Goal: Find contact information: Find contact information

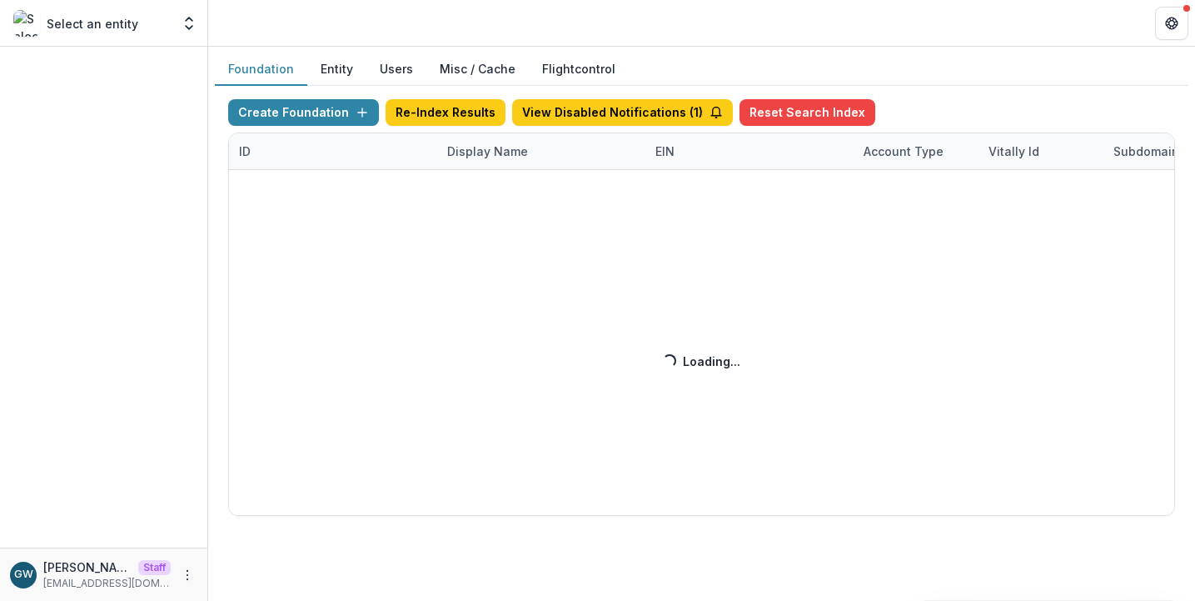
click at [470, 154] on div "Create Foundation Re-Index Results View Disabled Notifications ( 1 ) Reset Sear…" at bounding box center [701, 307] width 947 height 416
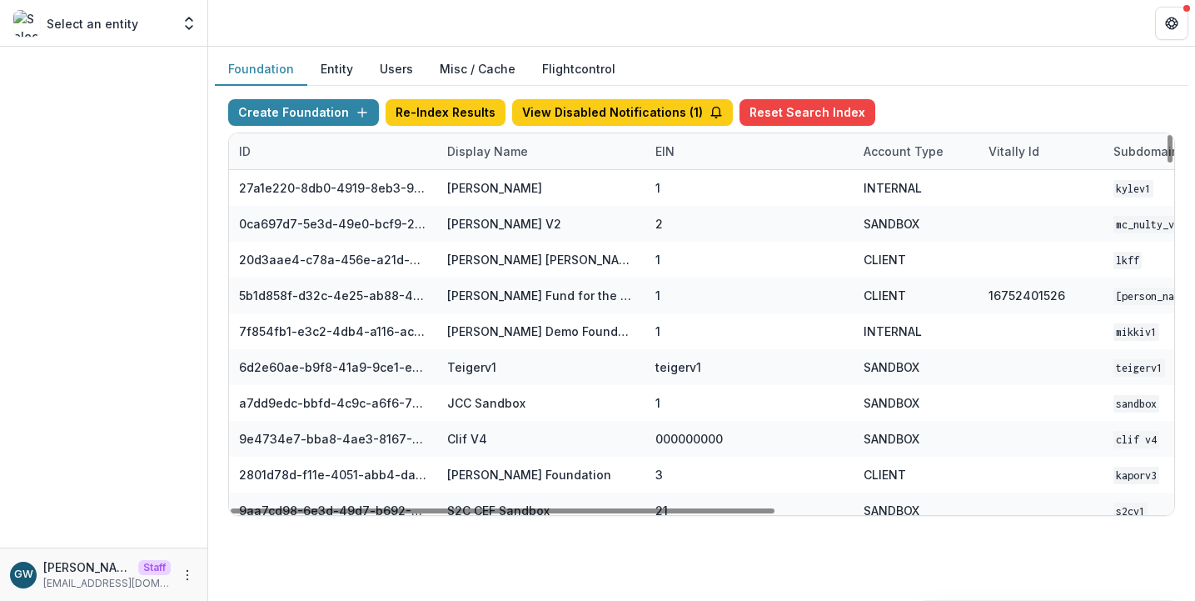
click at [469, 153] on div "Display Name" at bounding box center [487, 150] width 101 height 17
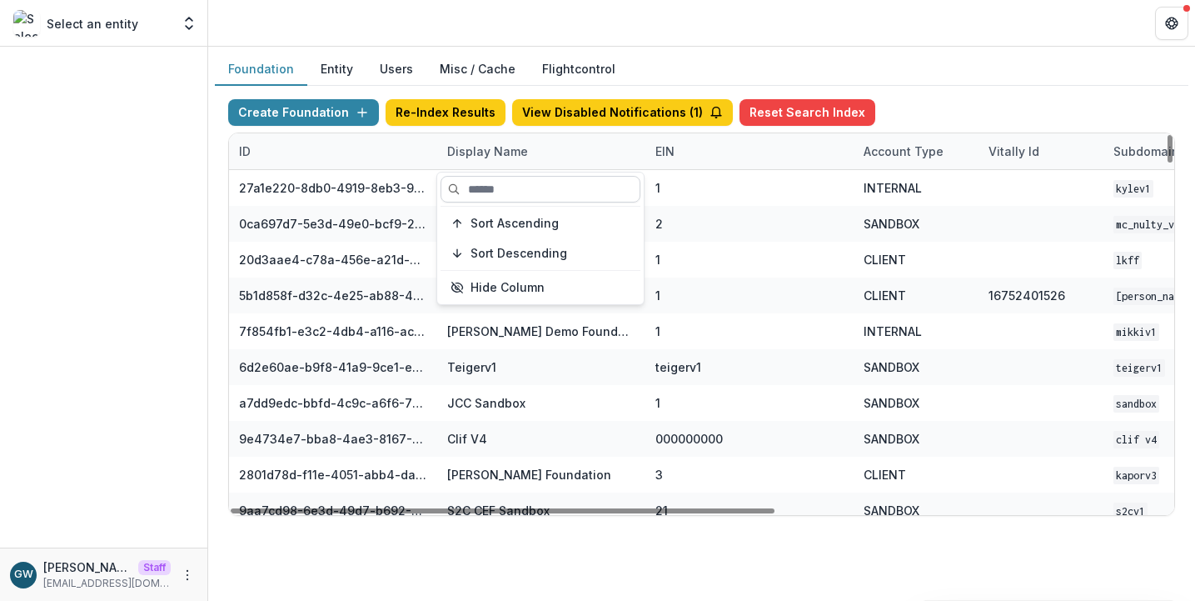
click at [480, 182] on input at bounding box center [541, 189] width 200 height 27
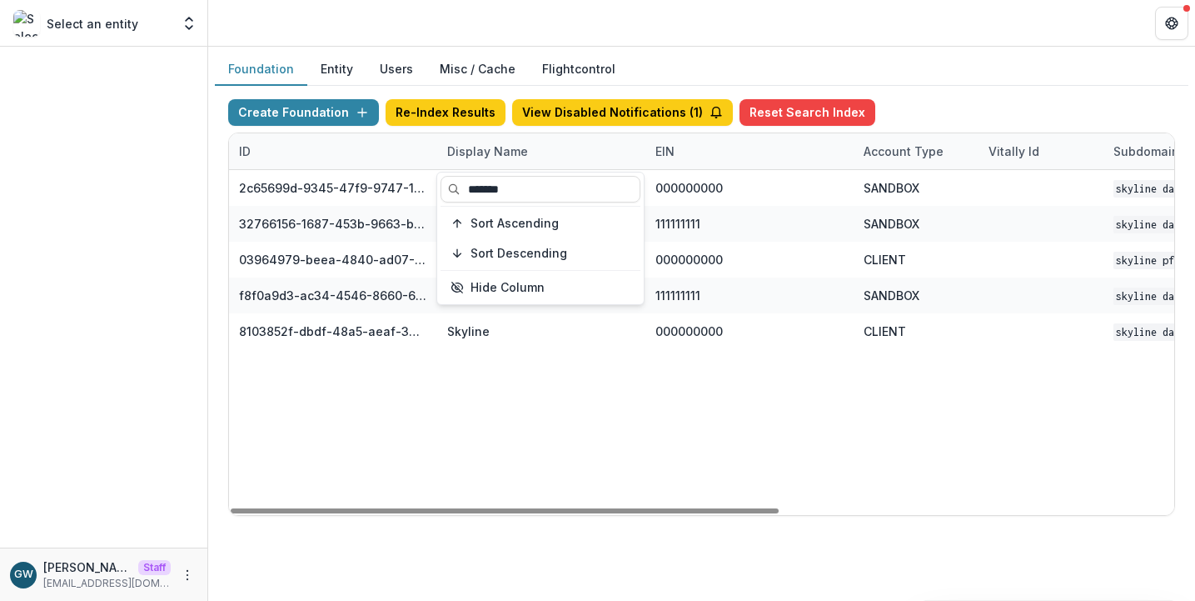
type input "*******"
click at [988, 80] on div "Foundation Entity Users Misc / Cache Flightcontrol" at bounding box center [702, 69] width 974 height 32
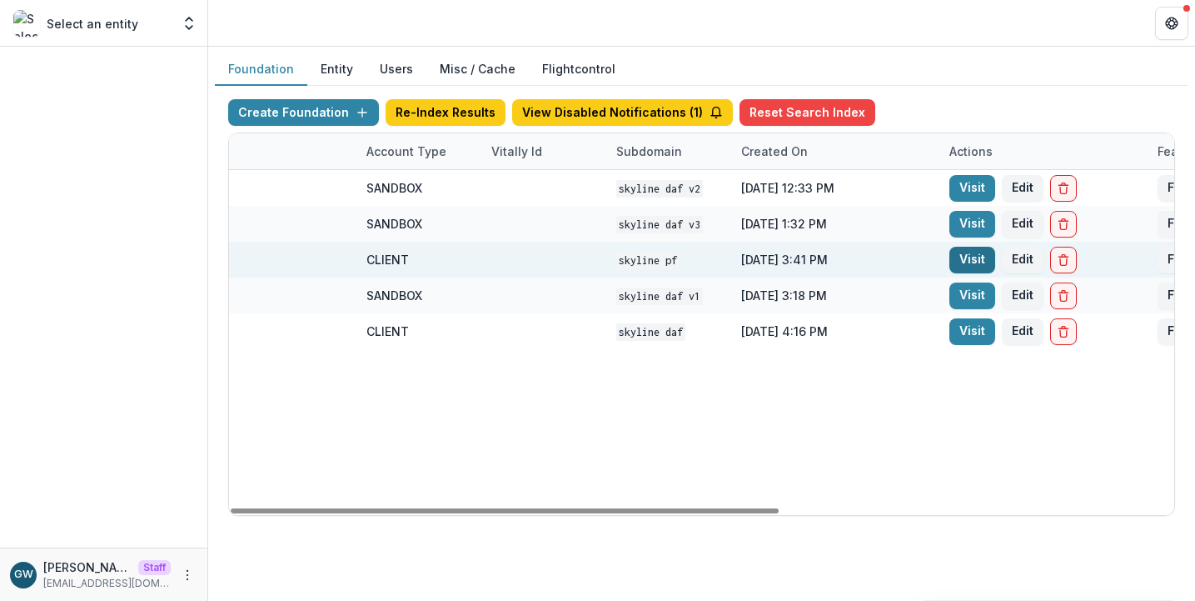
scroll to position [0, 505]
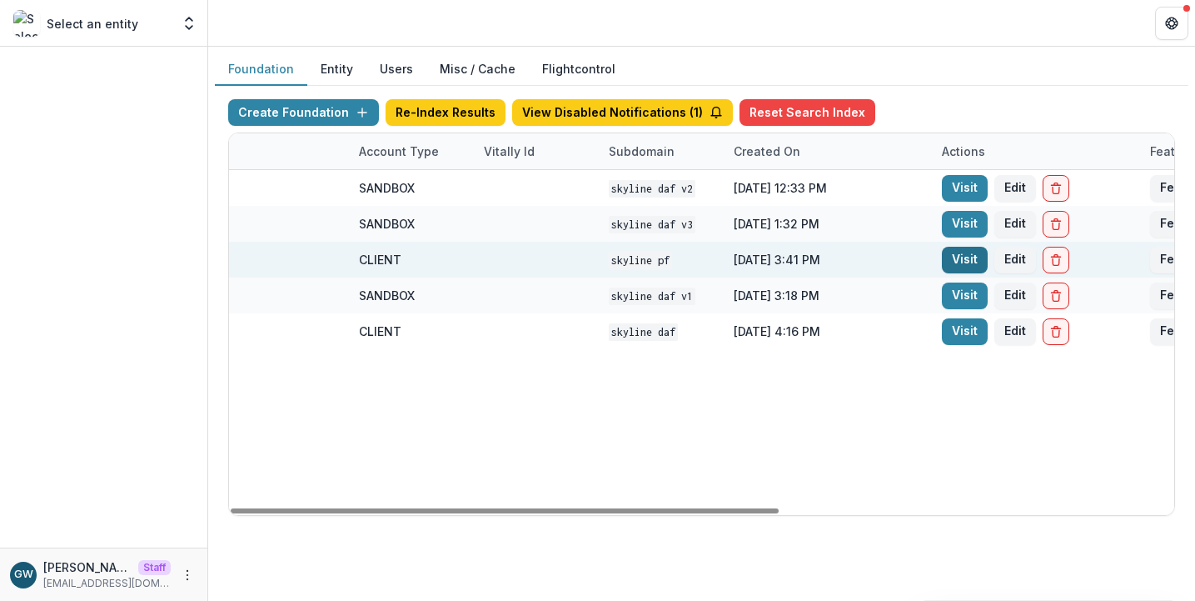
click at [956, 265] on link "Visit" at bounding box center [965, 260] width 46 height 27
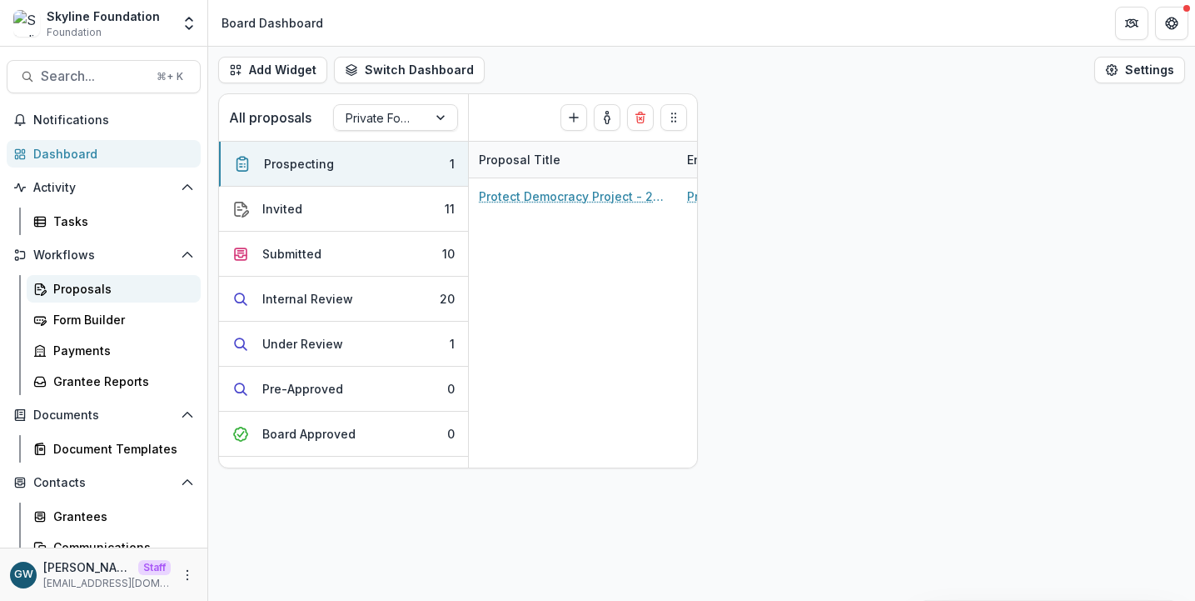
click at [80, 287] on div "Proposals" at bounding box center [120, 288] width 134 height 17
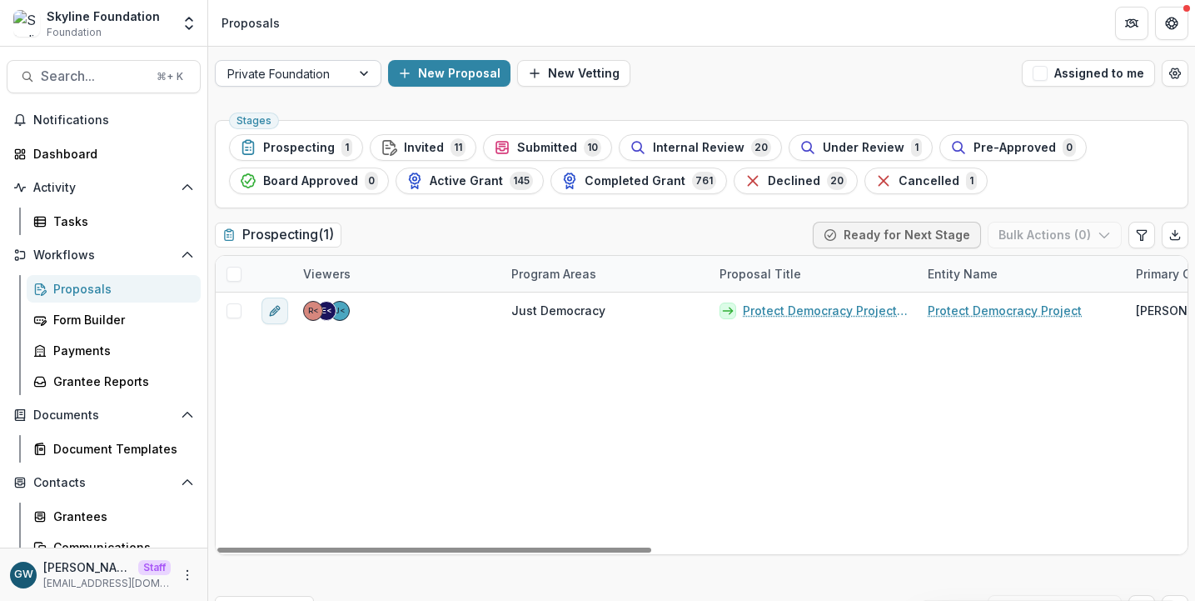
click at [350, 67] on div "Private Foundation" at bounding box center [283, 74] width 135 height 24
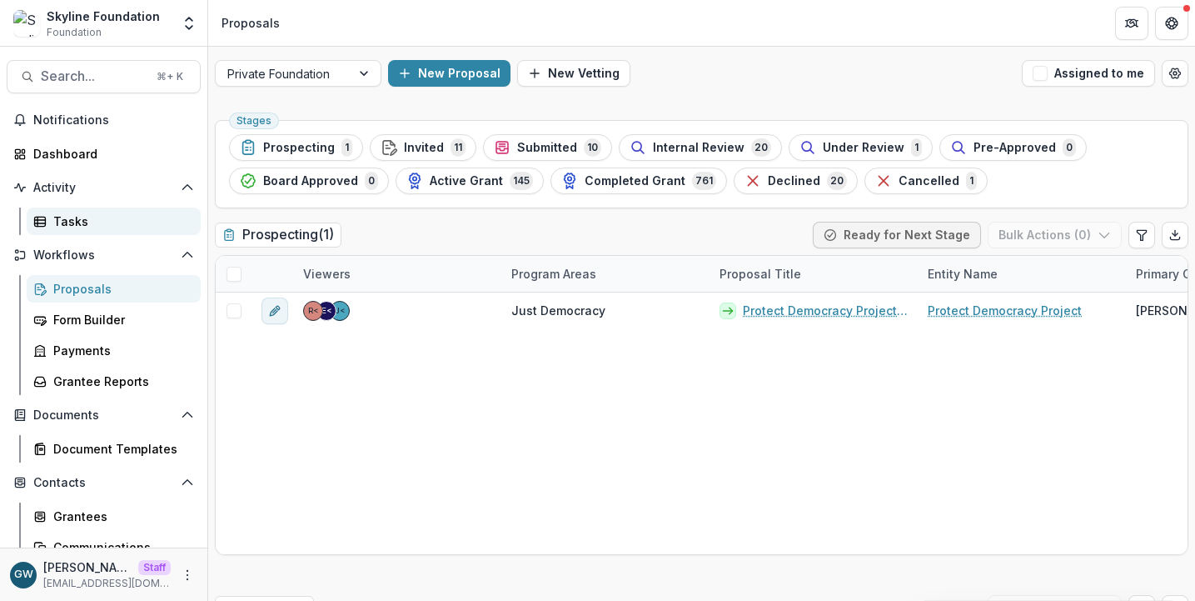
click at [90, 217] on div "Tasks" at bounding box center [120, 220] width 134 height 17
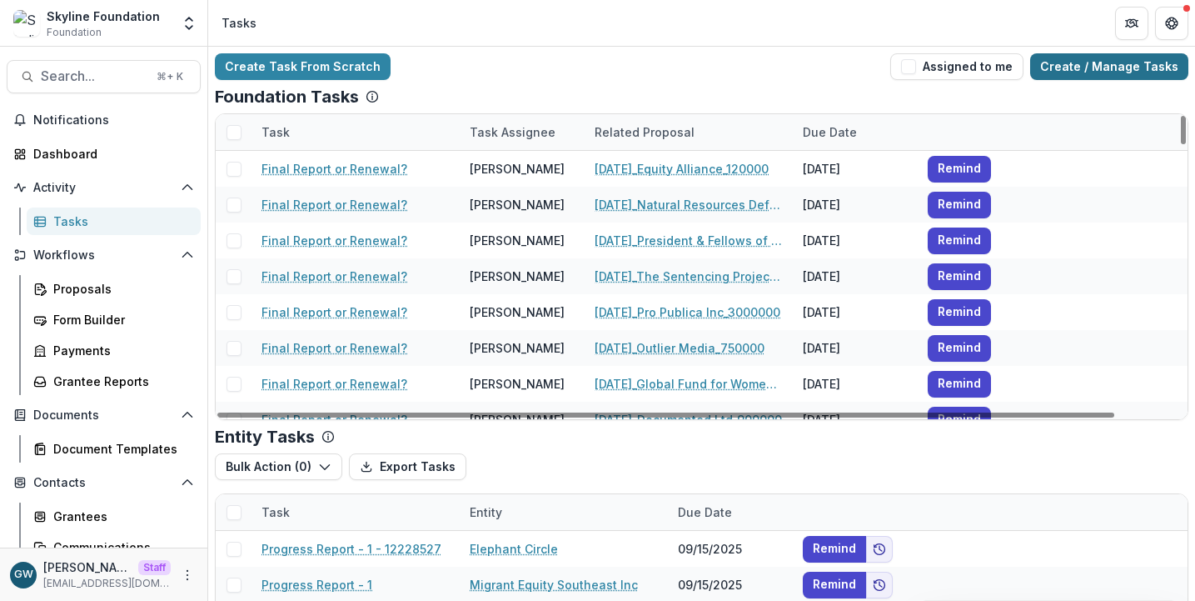
click at [1065, 62] on link "Create / Manage Tasks" at bounding box center [1109, 66] width 158 height 27
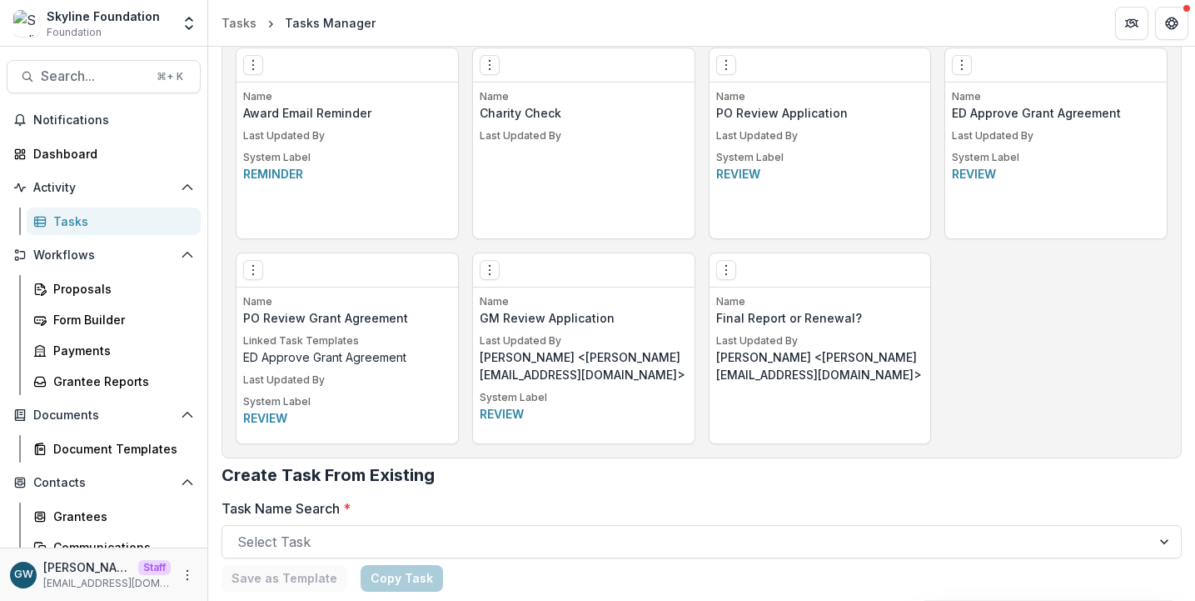
scroll to position [1679, 0]
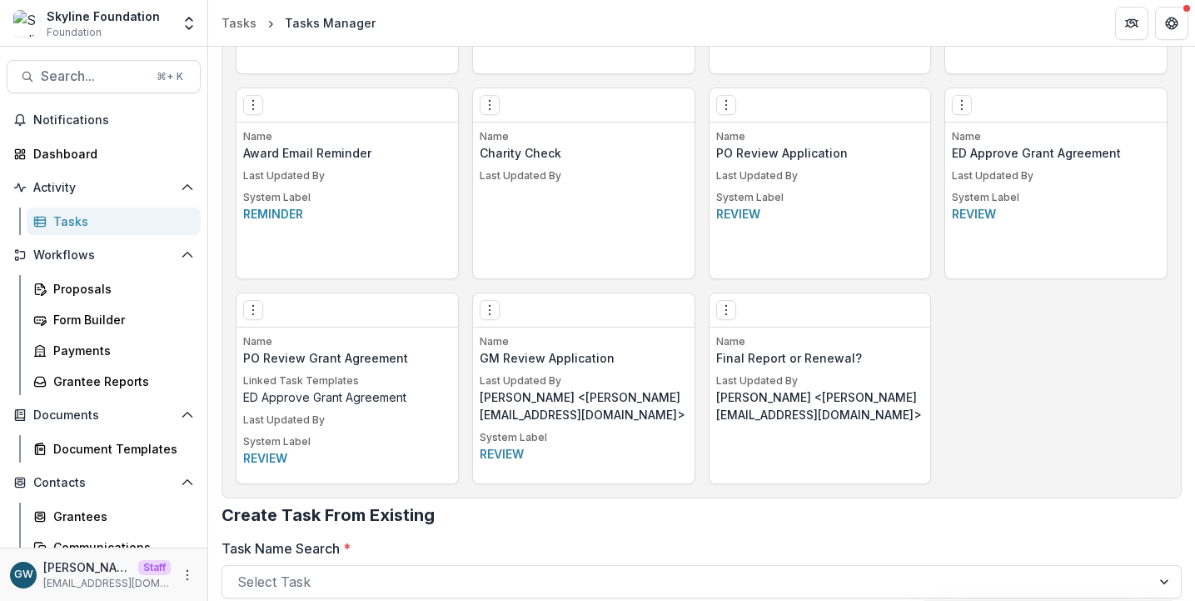
drag, startPoint x: 177, startPoint y: 579, endPoint x: 192, endPoint y: 557, distance: 25.9
click at [181, 579] on icon "More" at bounding box center [187, 574] width 13 height 13
click at [277, 510] on link "Help Center" at bounding box center [292, 511] width 178 height 27
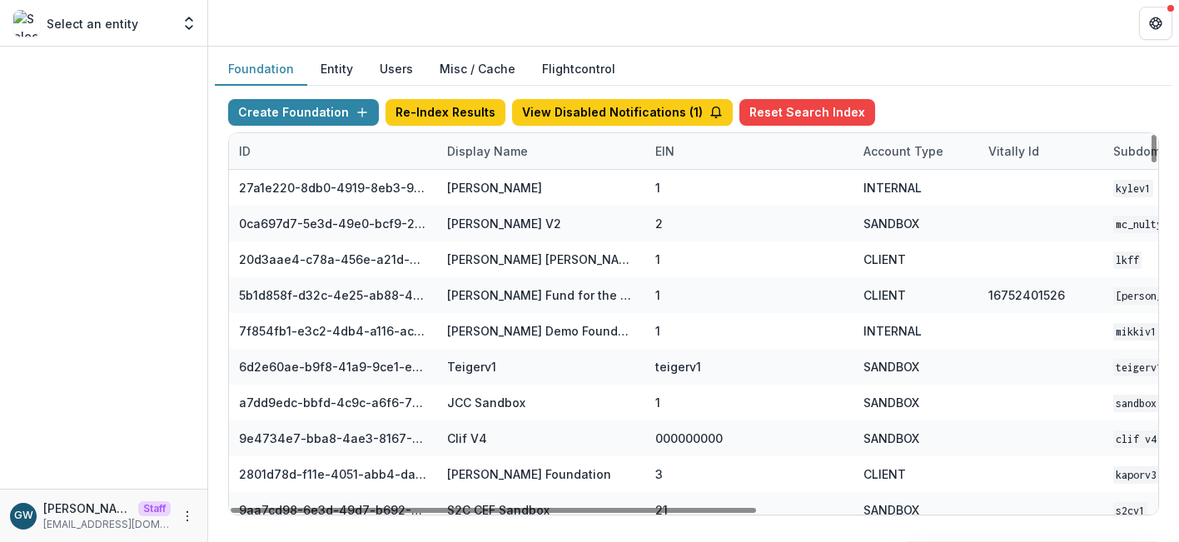
click at [505, 157] on div "Display Name" at bounding box center [487, 150] width 101 height 17
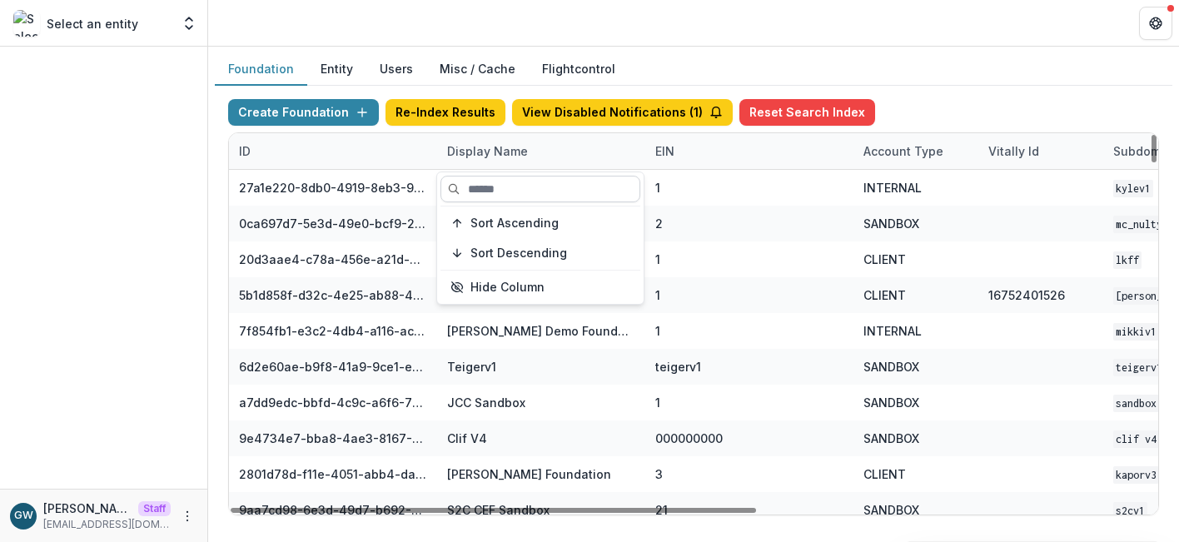
click at [502, 182] on input at bounding box center [541, 189] width 200 height 27
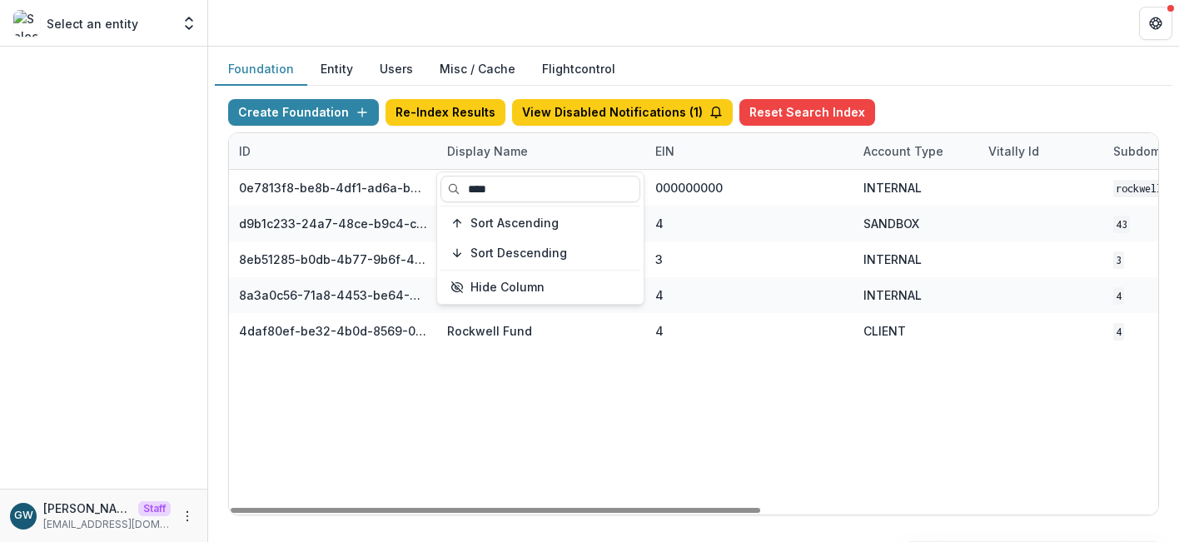
type input "****"
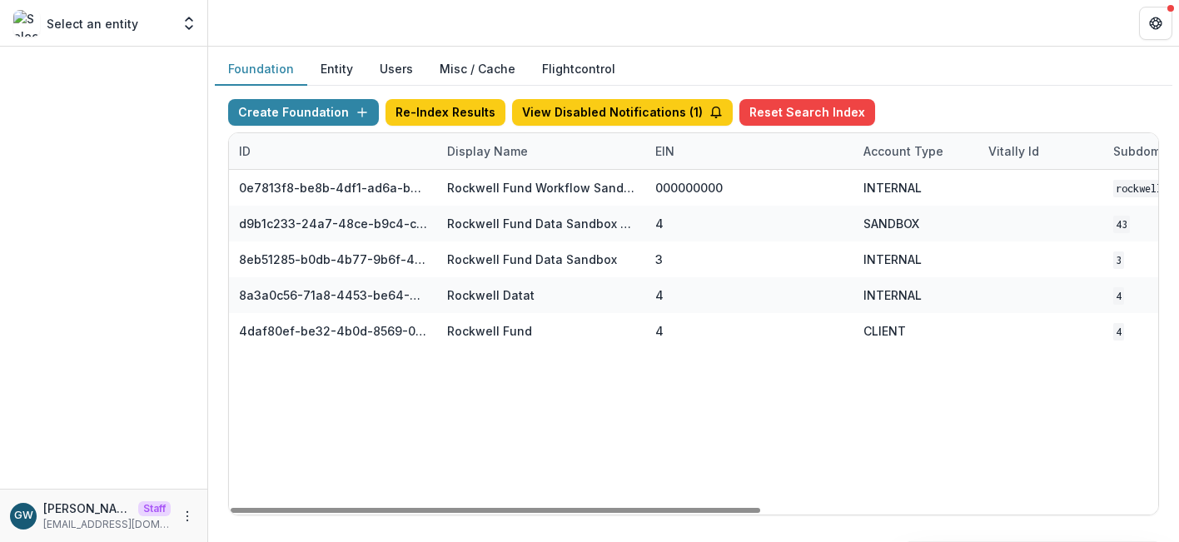
click at [995, 78] on div "Foundation Entity Users Misc / Cache Flightcontrol" at bounding box center [694, 69] width 958 height 32
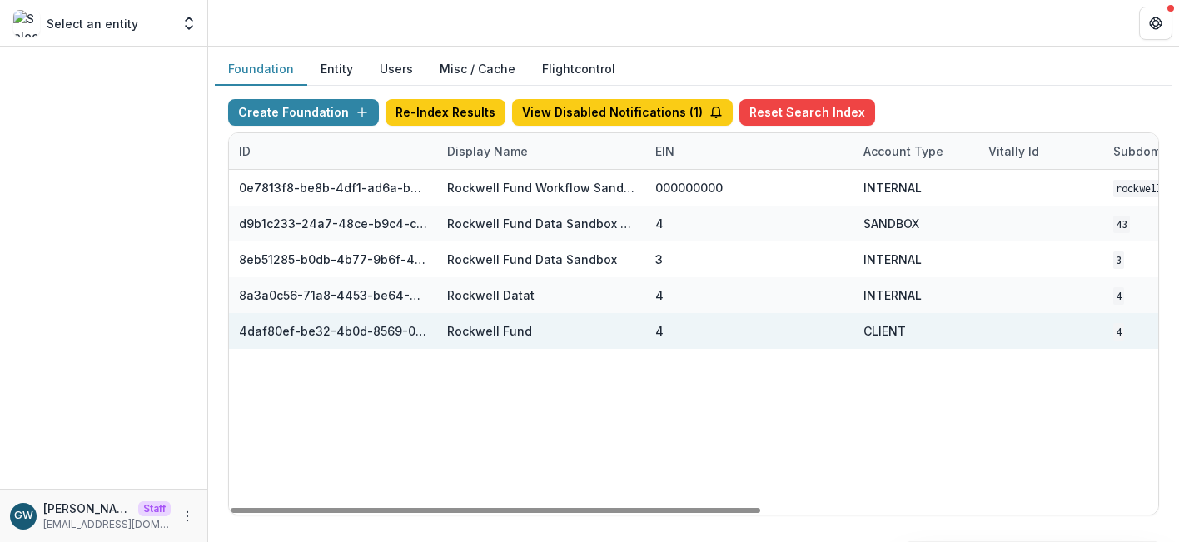
scroll to position [0, 695]
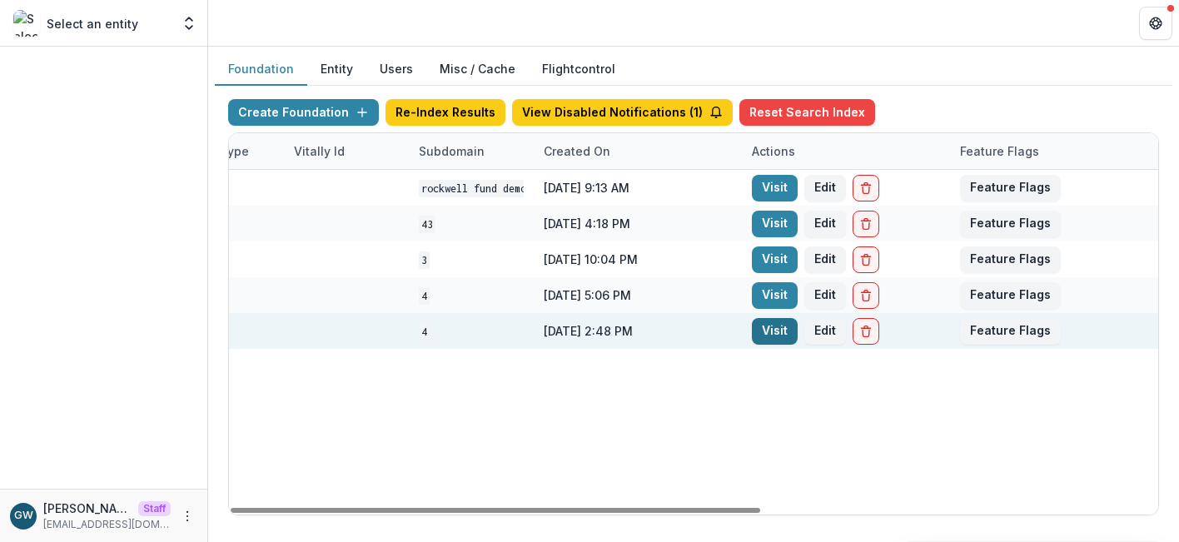
click at [777, 332] on link "Visit" at bounding box center [775, 331] width 46 height 27
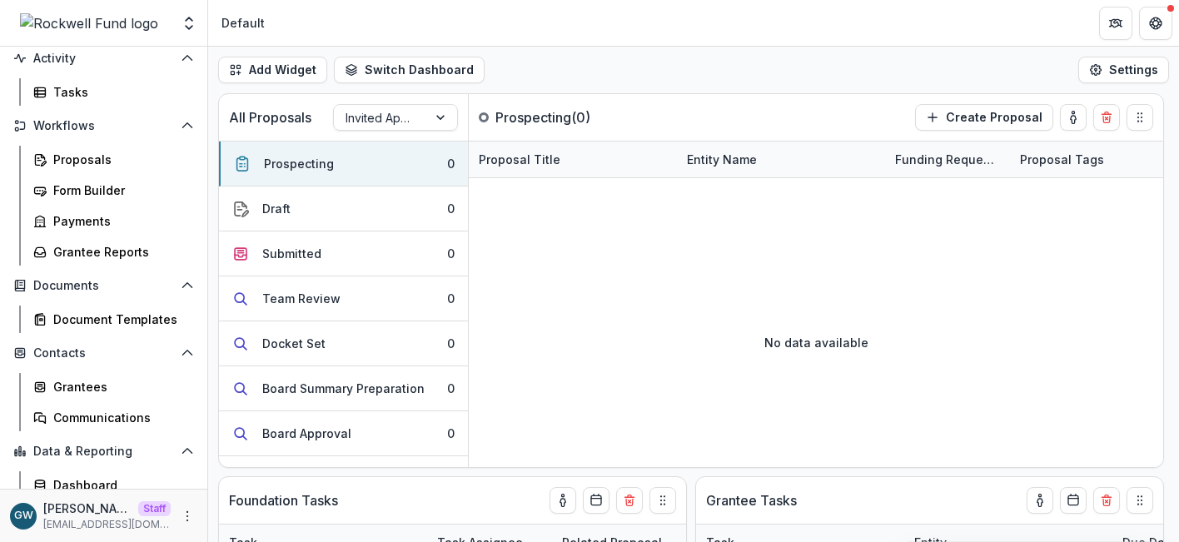
scroll to position [151, 0]
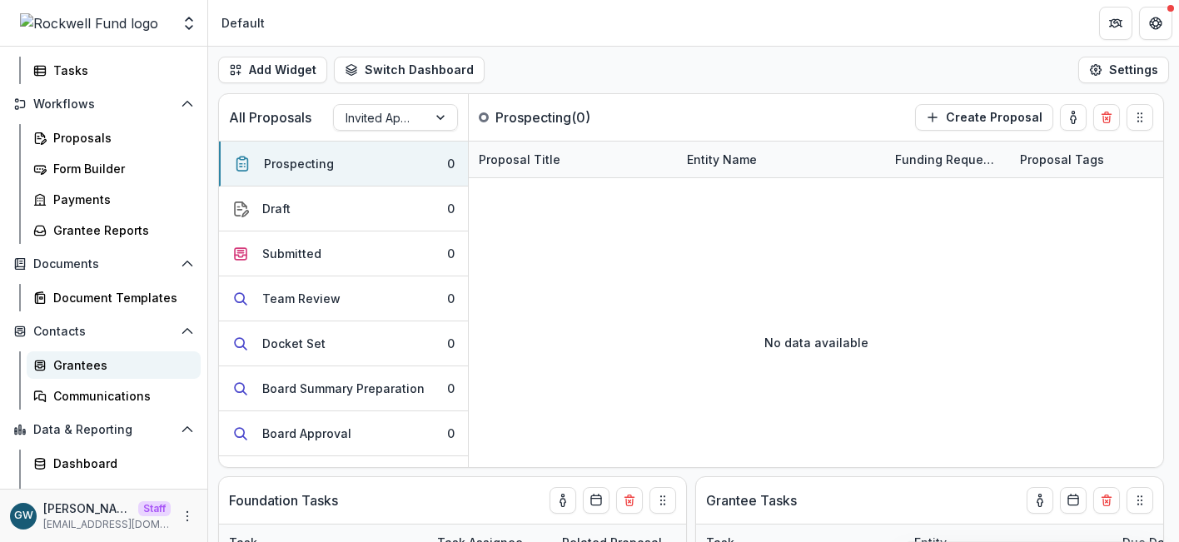
click at [120, 360] on div "Grantees" at bounding box center [120, 365] width 134 height 17
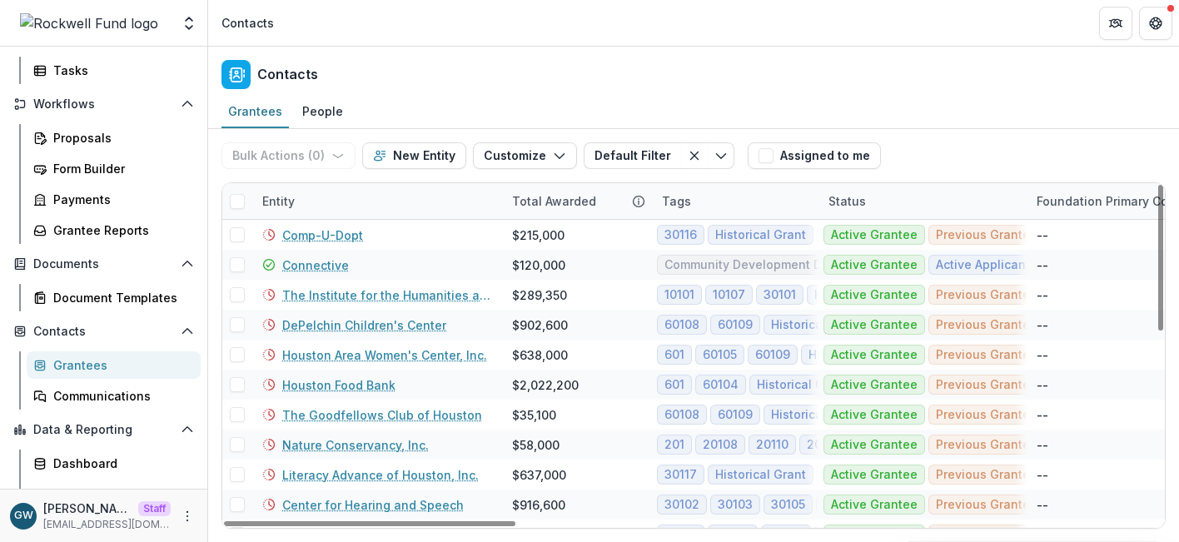
click at [327, 208] on div "Entity" at bounding box center [377, 201] width 250 height 36
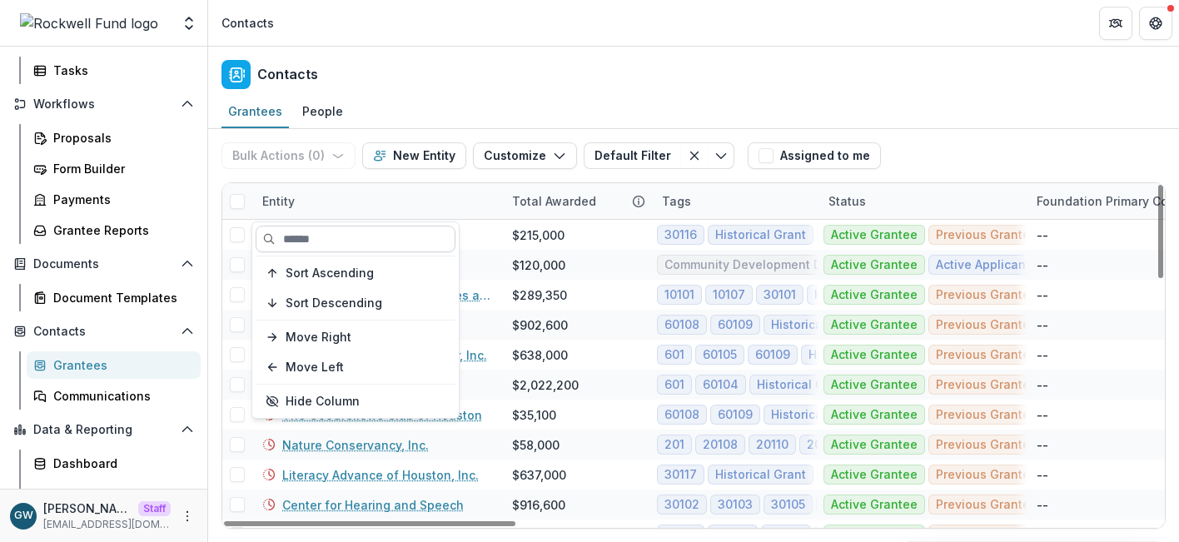
click at [329, 238] on input at bounding box center [356, 239] width 200 height 27
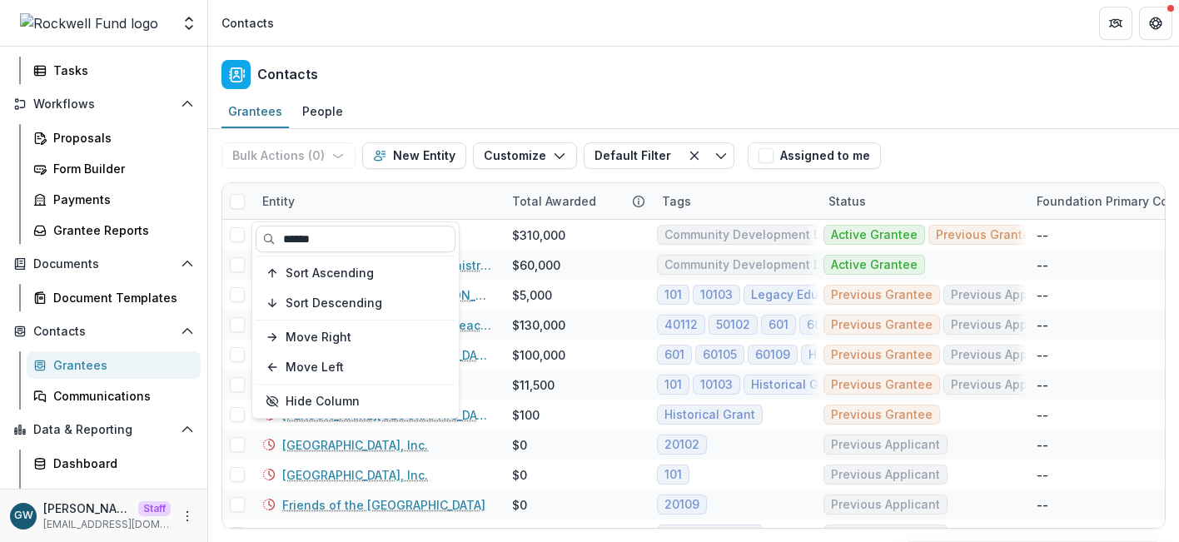
type input "******"
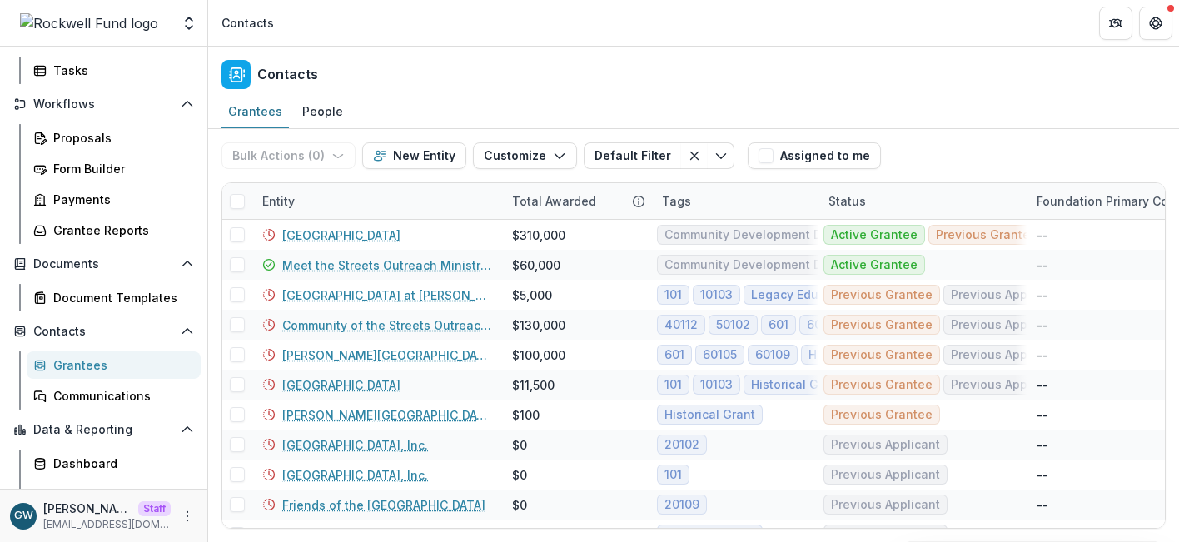
click at [948, 142] on div "Bulk Actions ( 0 ) Send Email Create Proposals Create Tasks New Entity Customiz…" at bounding box center [694, 155] width 945 height 53
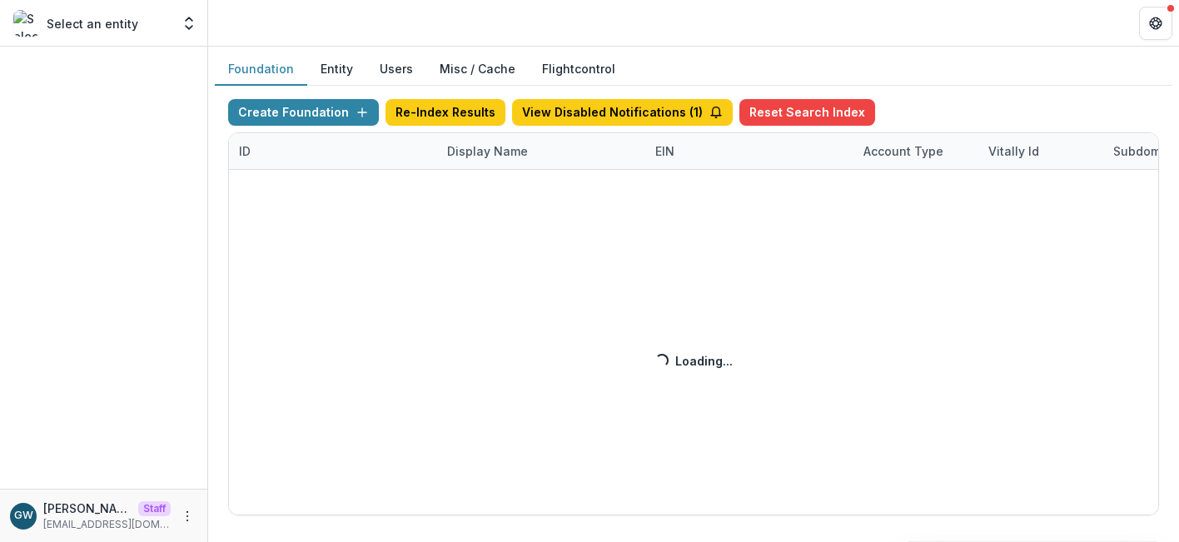
click at [341, 69] on button "Entity" at bounding box center [336, 69] width 59 height 32
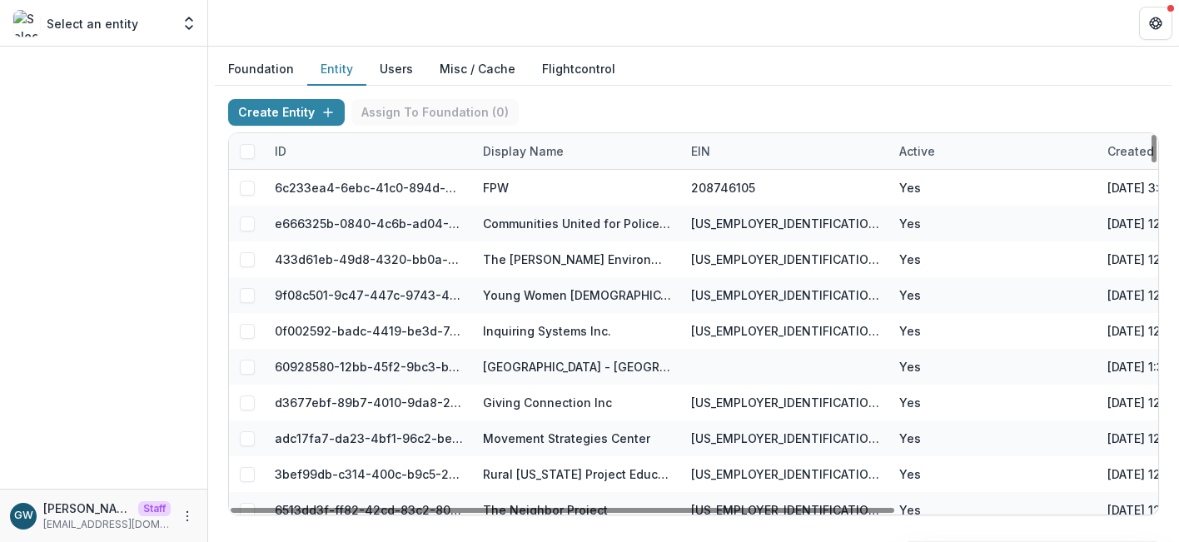
click at [533, 148] on div "Display Name" at bounding box center [523, 150] width 101 height 17
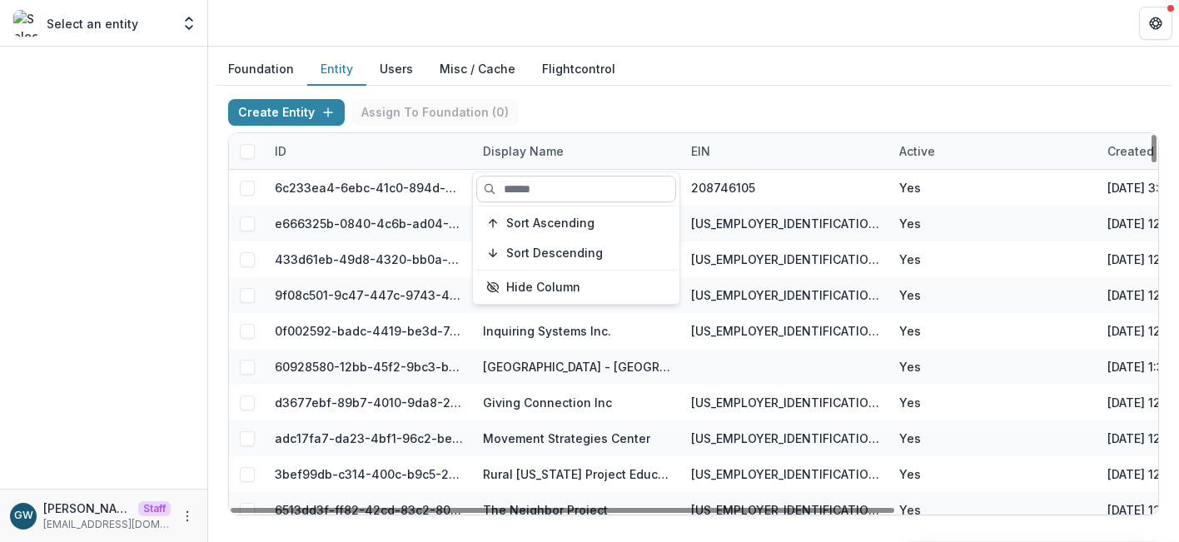
click at [531, 185] on input at bounding box center [576, 189] width 200 height 27
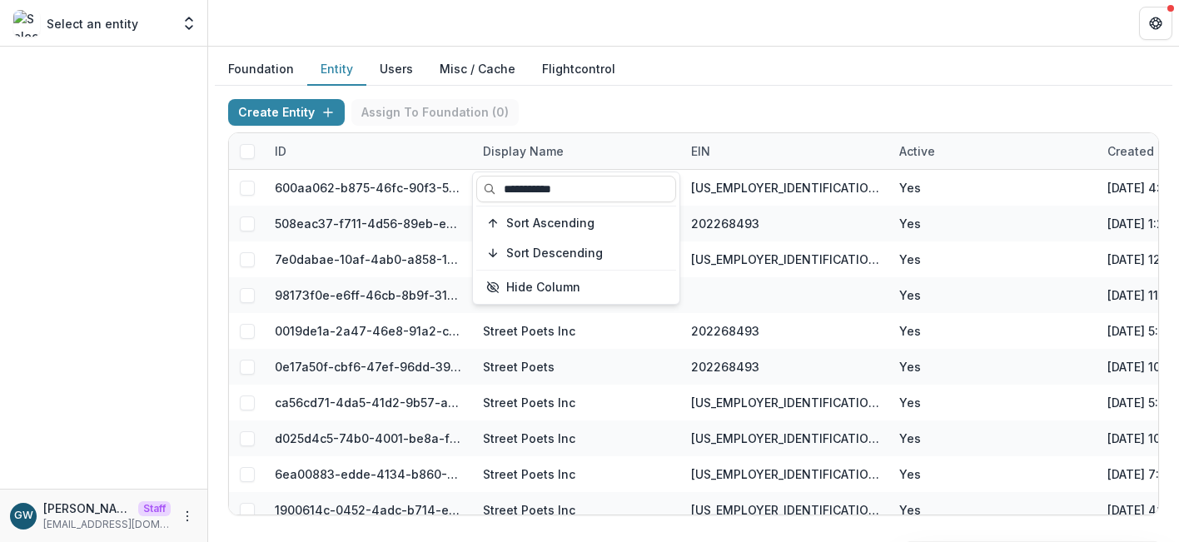
type input "**********"
click at [792, 91] on div "Create Entity Assign To Foundation ( 0 ) ID Display Name EIN Active Created on …" at bounding box center [694, 307] width 958 height 443
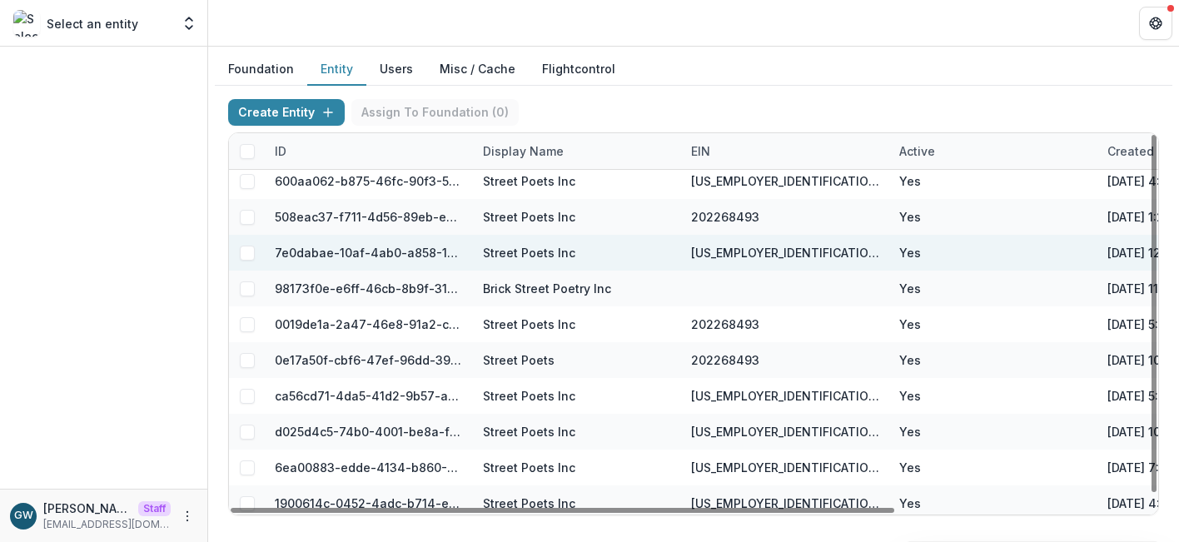
scroll to position [13, 0]
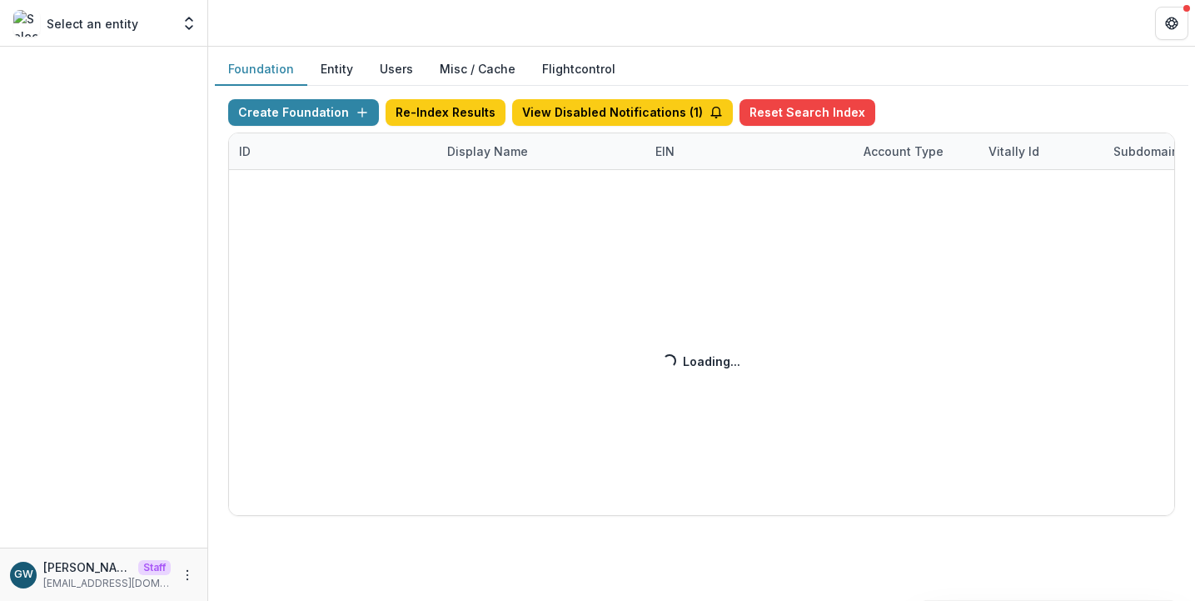
click at [511, 159] on div "Create Foundation Re-Index Results View Disabled Notifications ( 1 ) Reset Sear…" at bounding box center [701, 307] width 947 height 416
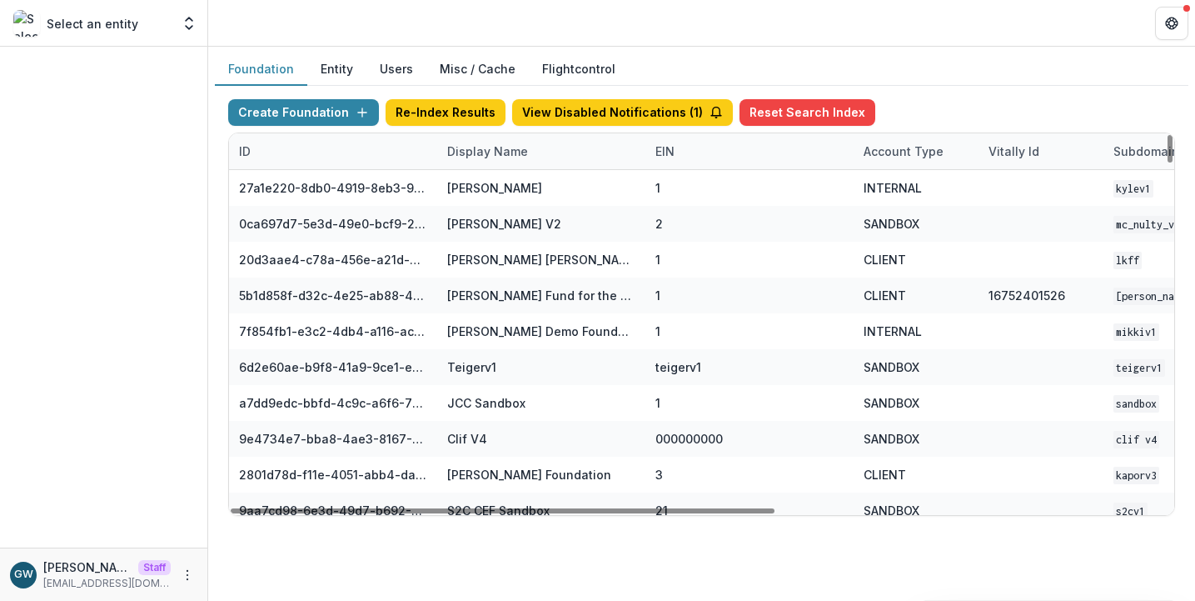
click at [494, 156] on div "Display Name" at bounding box center [487, 150] width 101 height 17
click at [498, 189] on input at bounding box center [541, 189] width 200 height 27
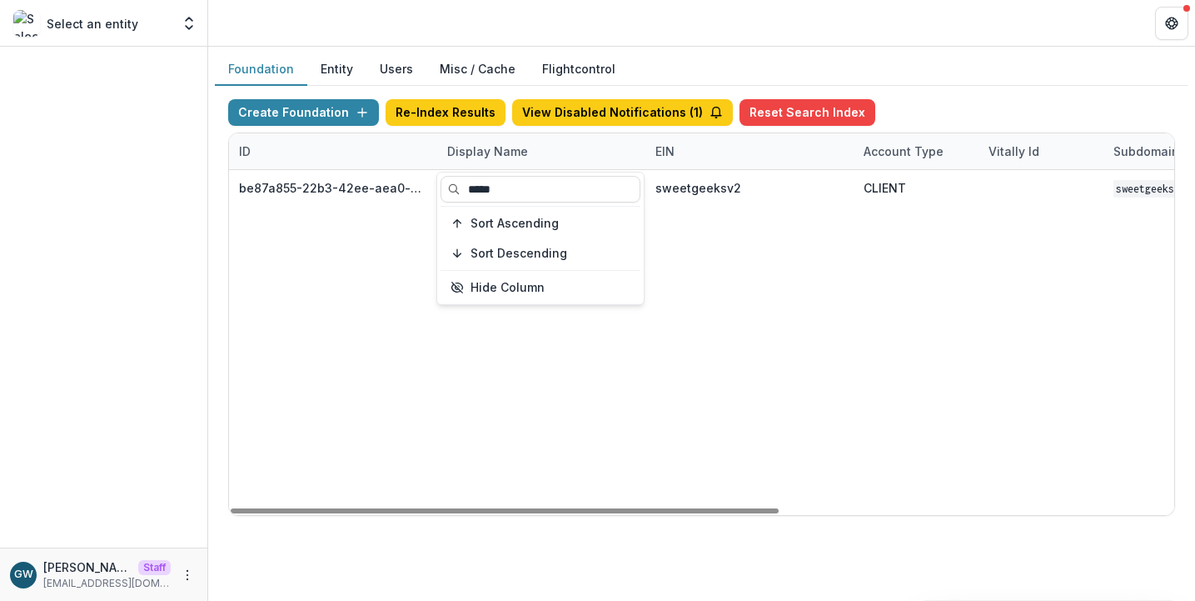
type input "*****"
click at [960, 78] on div "Foundation Entity Users Misc / Cache Flightcontrol" at bounding box center [702, 69] width 974 height 32
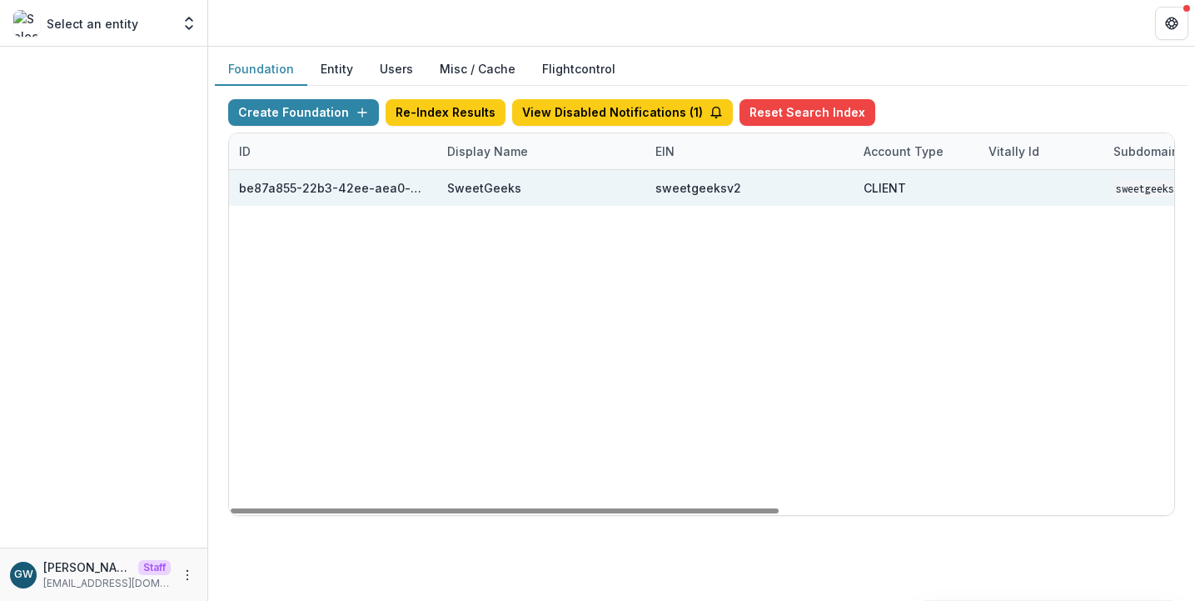
scroll to position [0, 679]
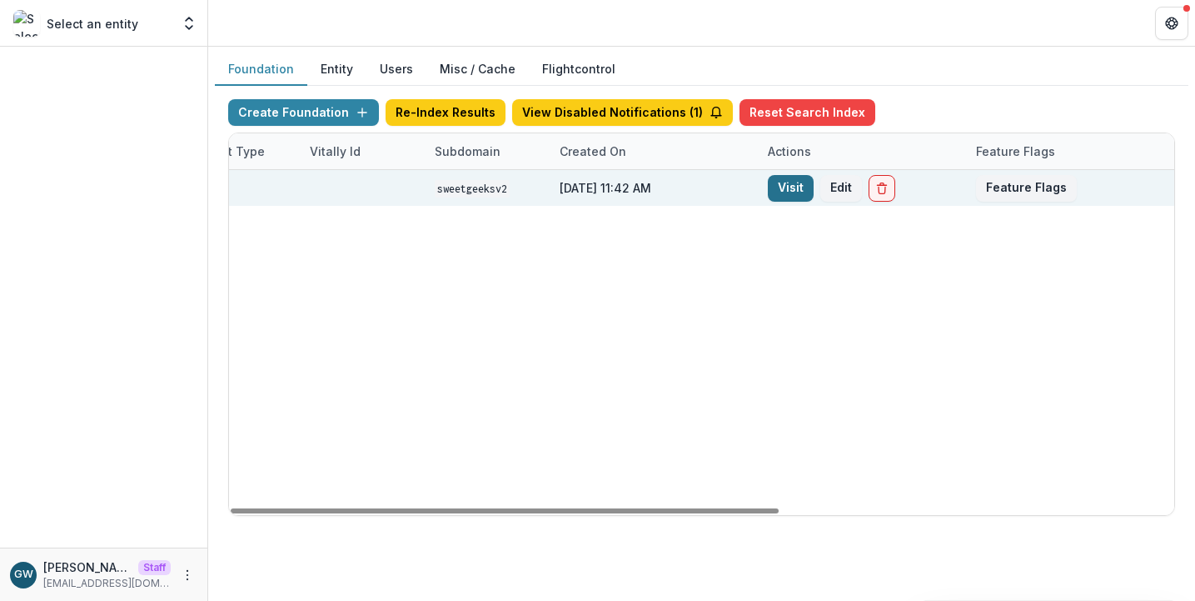
click at [791, 190] on link "Visit" at bounding box center [791, 188] width 46 height 27
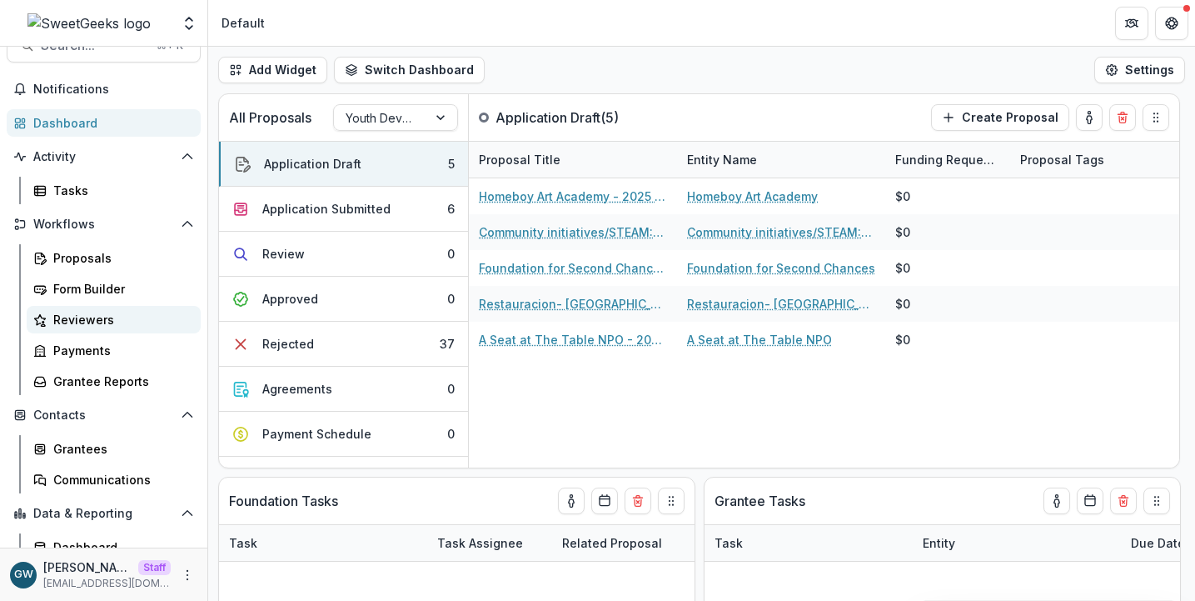
scroll to position [43, 0]
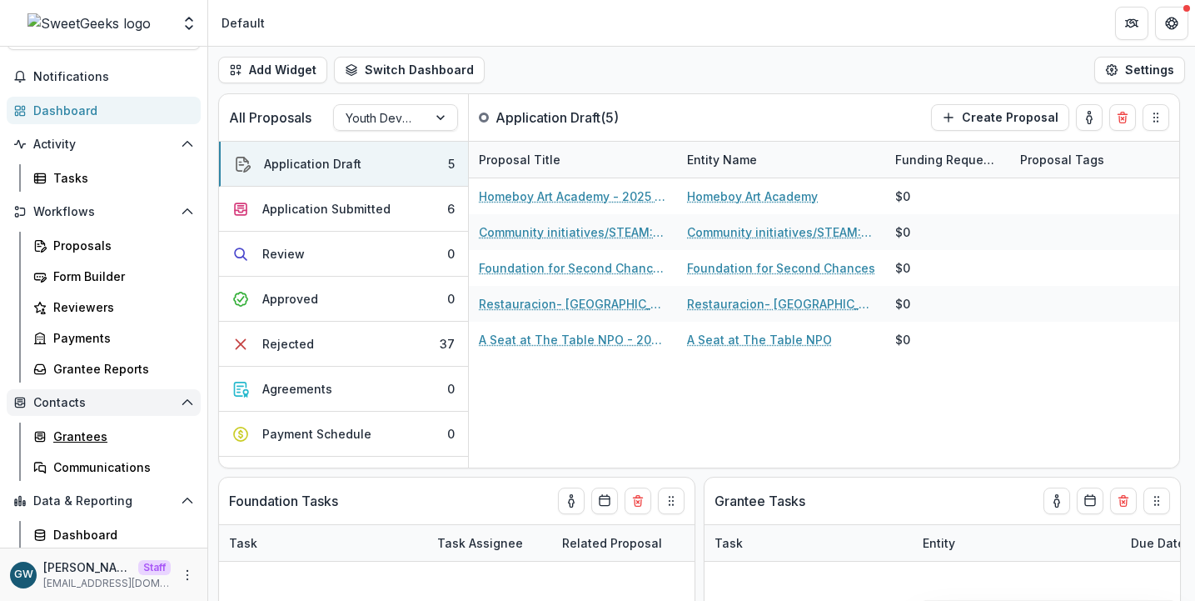
drag, startPoint x: 83, startPoint y: 431, endPoint x: 128, endPoint y: 397, distance: 56.0
click at [83, 431] on div "Grantees" at bounding box center [120, 435] width 134 height 17
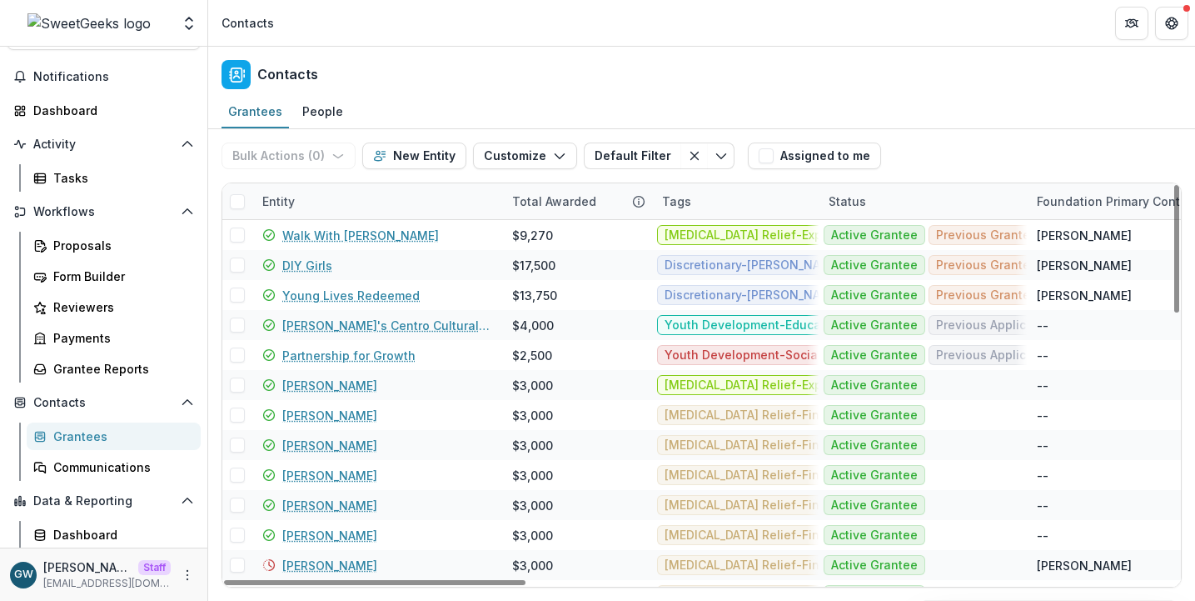
click at [360, 202] on div "Entity" at bounding box center [377, 201] width 250 height 36
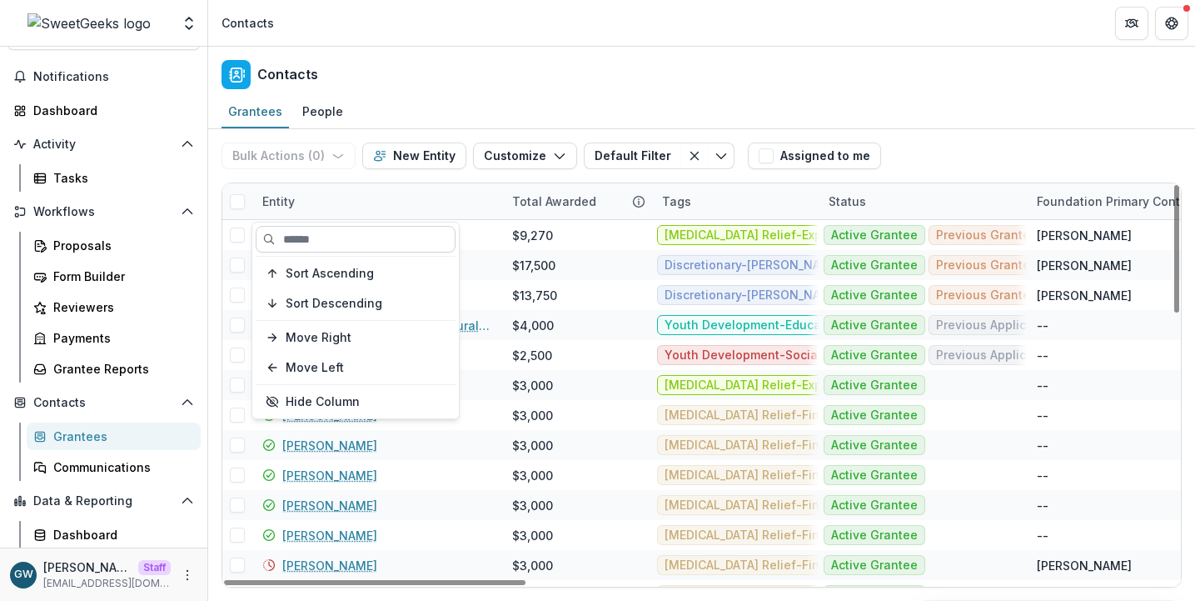
click at [361, 246] on input at bounding box center [356, 239] width 200 height 27
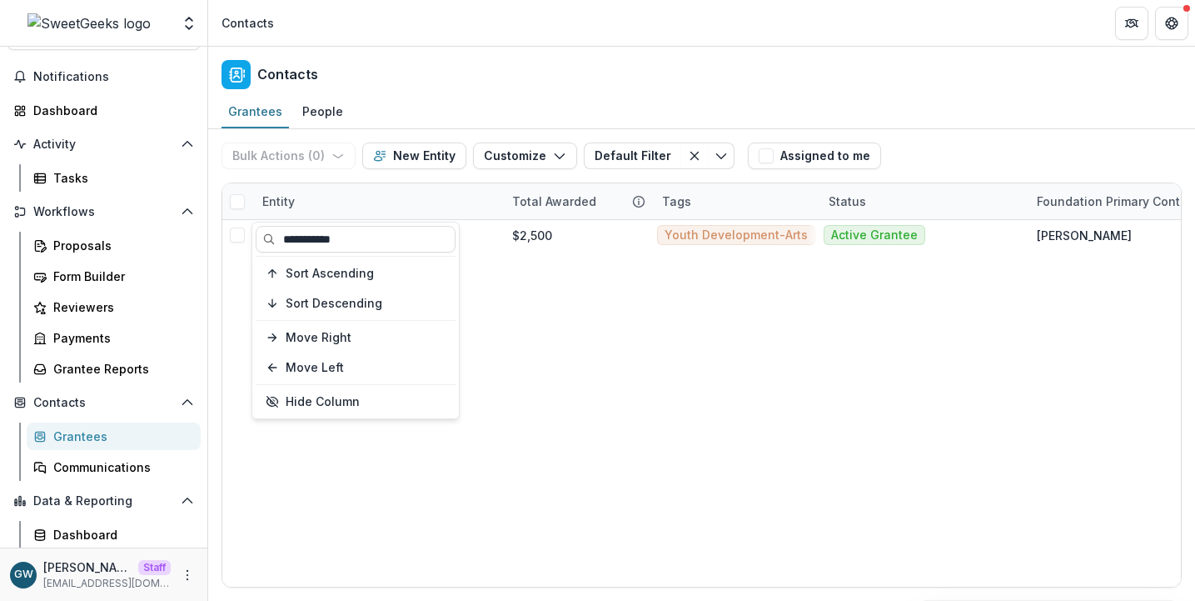
type input "**********"
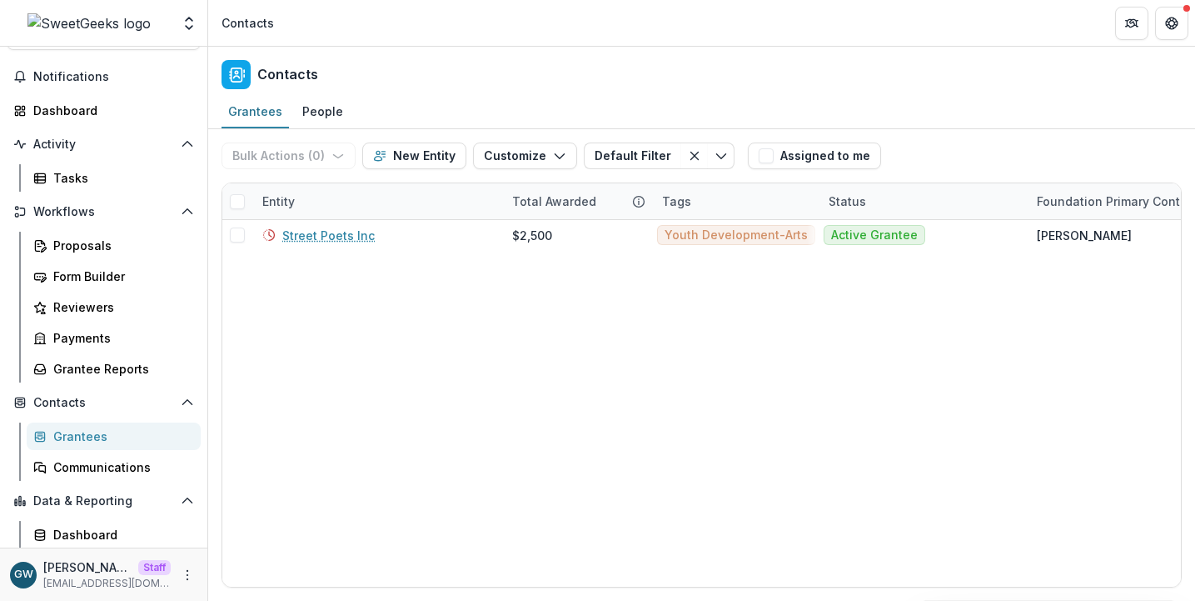
click at [1031, 144] on div "Bulk Actions ( 0 ) Send Email Create Proposals Create Tasks New Entity Customiz…" at bounding box center [702, 155] width 960 height 53
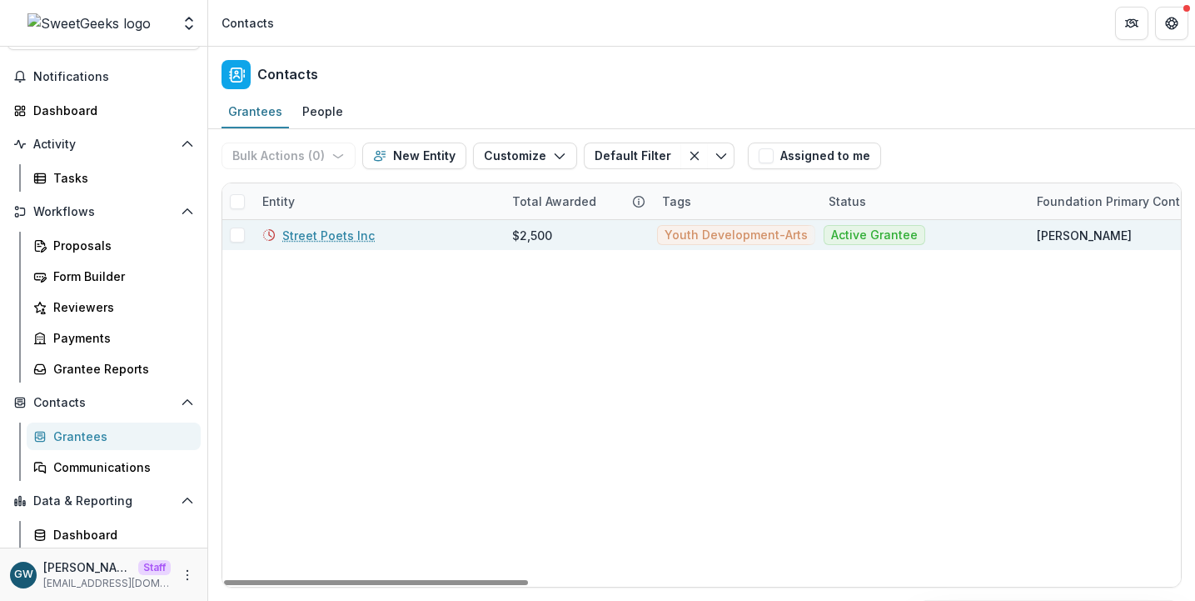
click at [334, 236] on link "Street Poets Inc" at bounding box center [328, 235] width 92 height 17
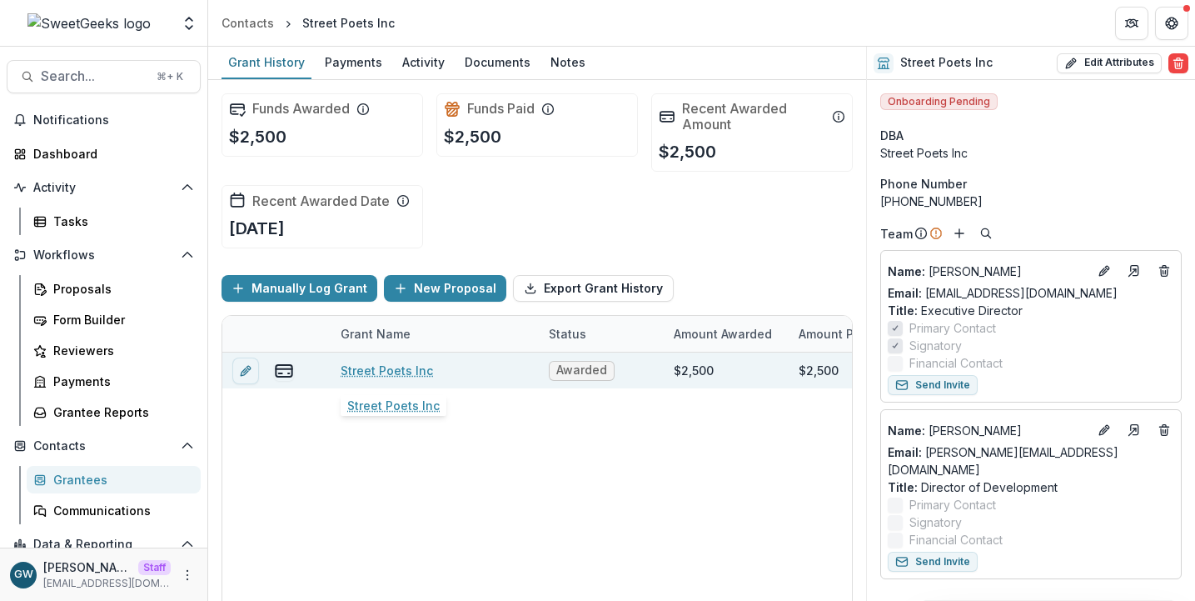
click at [358, 372] on link "Street Poets Inc" at bounding box center [387, 369] width 92 height 17
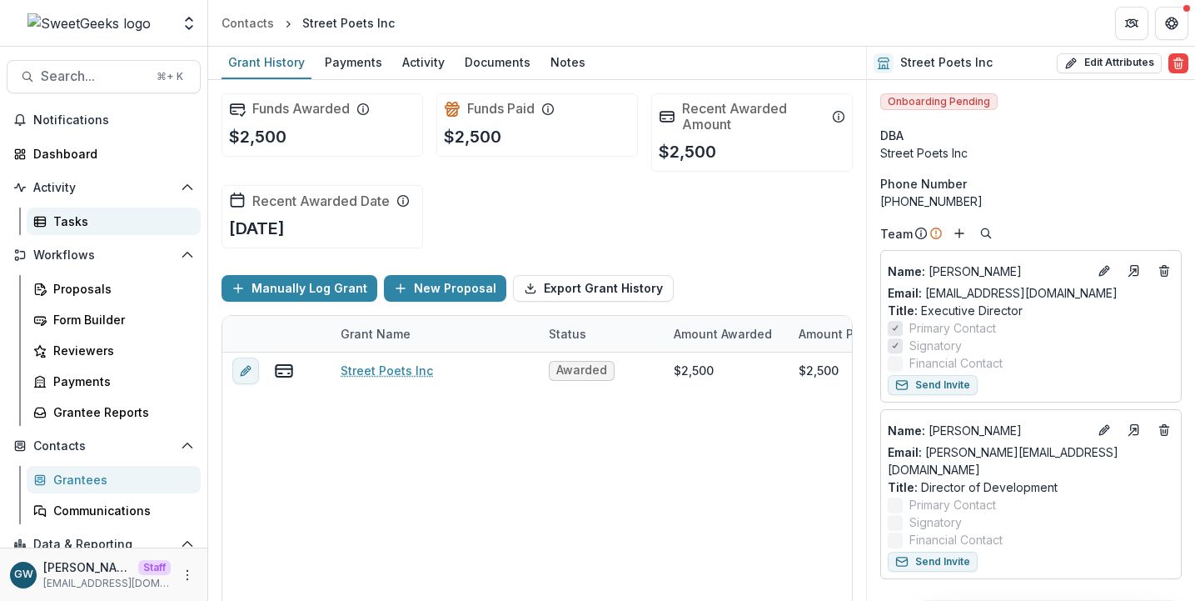
click at [122, 213] on div "Tasks" at bounding box center [120, 220] width 134 height 17
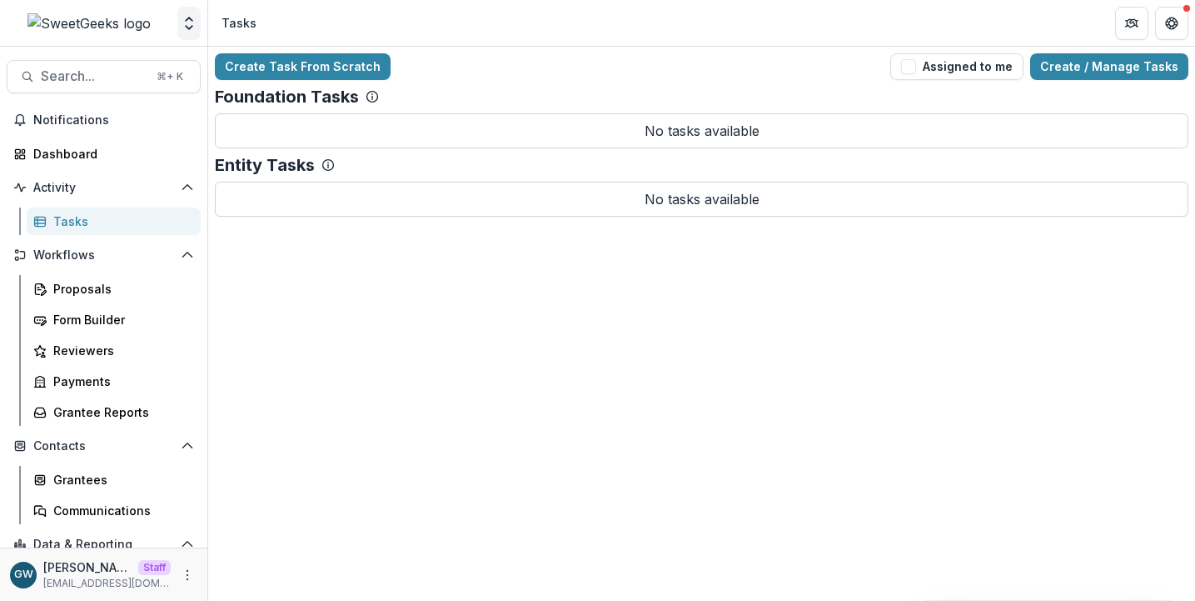
click at [192, 25] on icon "Open entity switcher" at bounding box center [189, 23] width 17 height 17
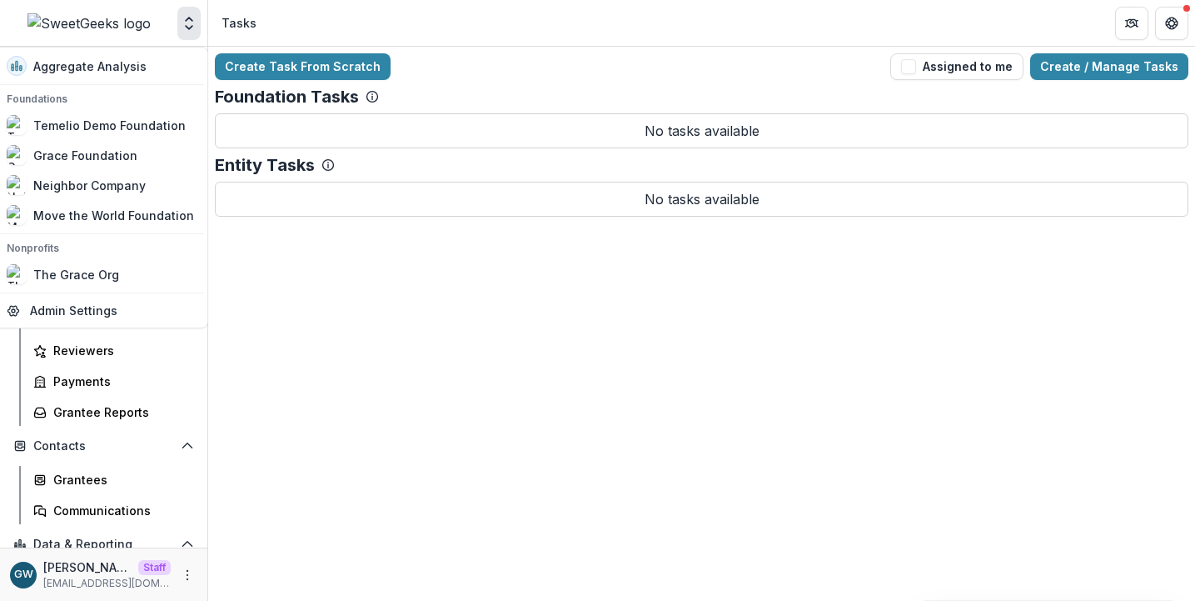
click at [461, 15] on header "Tasks" at bounding box center [701, 23] width 987 height 46
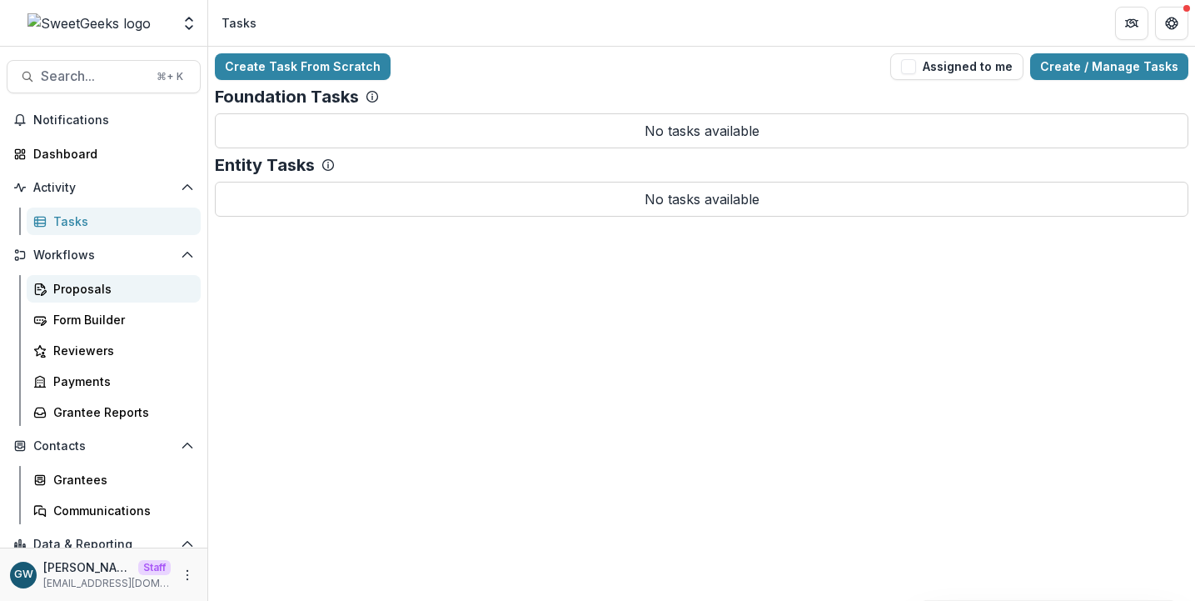
click at [105, 280] on div "Proposals" at bounding box center [120, 288] width 134 height 17
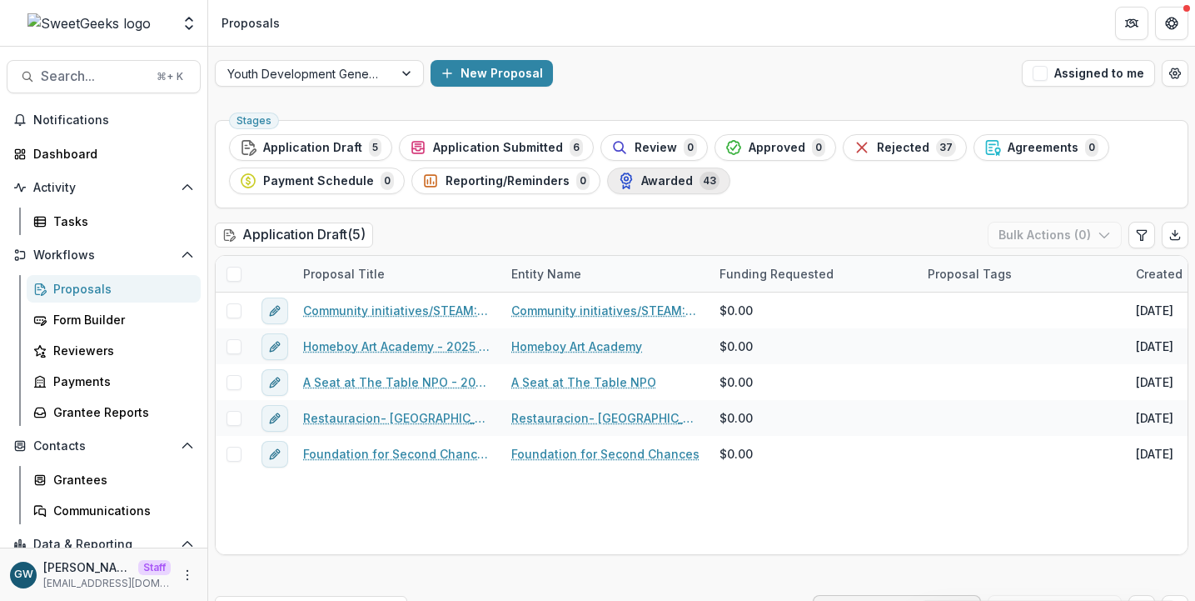
click at [656, 178] on span "Awarded" at bounding box center [667, 181] width 52 height 14
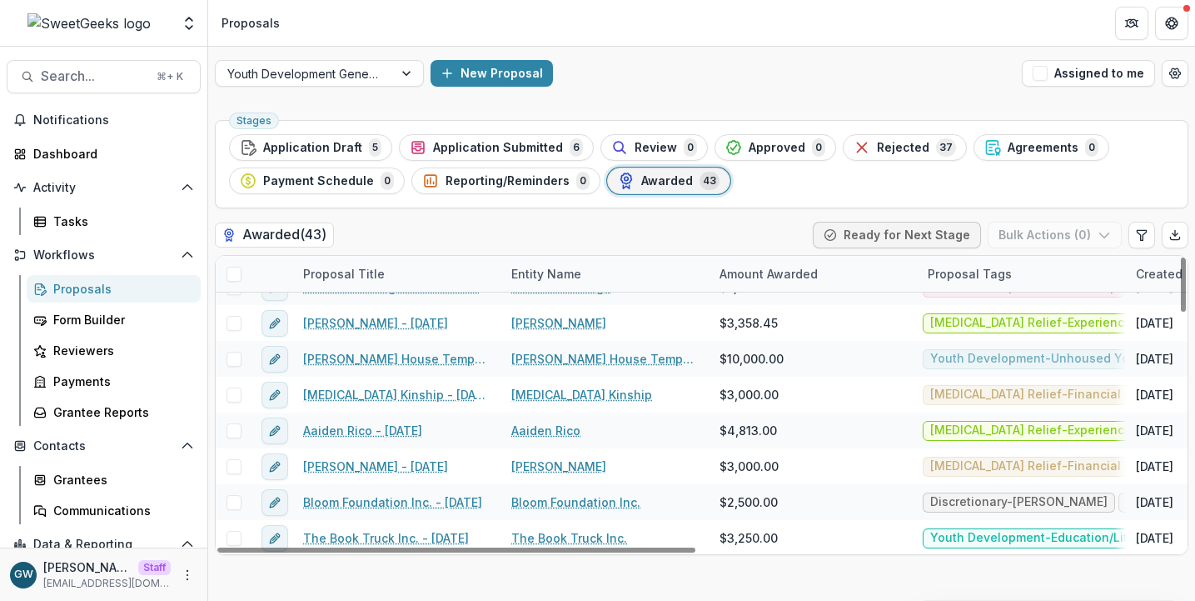
scroll to position [1279, 0]
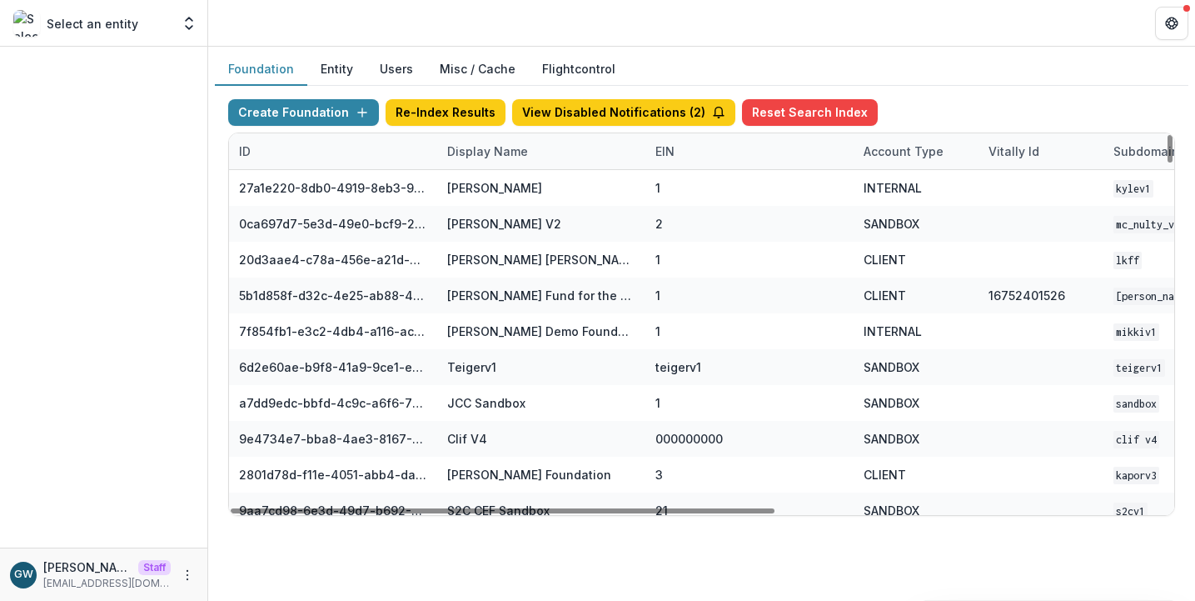
click at [498, 156] on div "Display Name" at bounding box center [487, 150] width 101 height 17
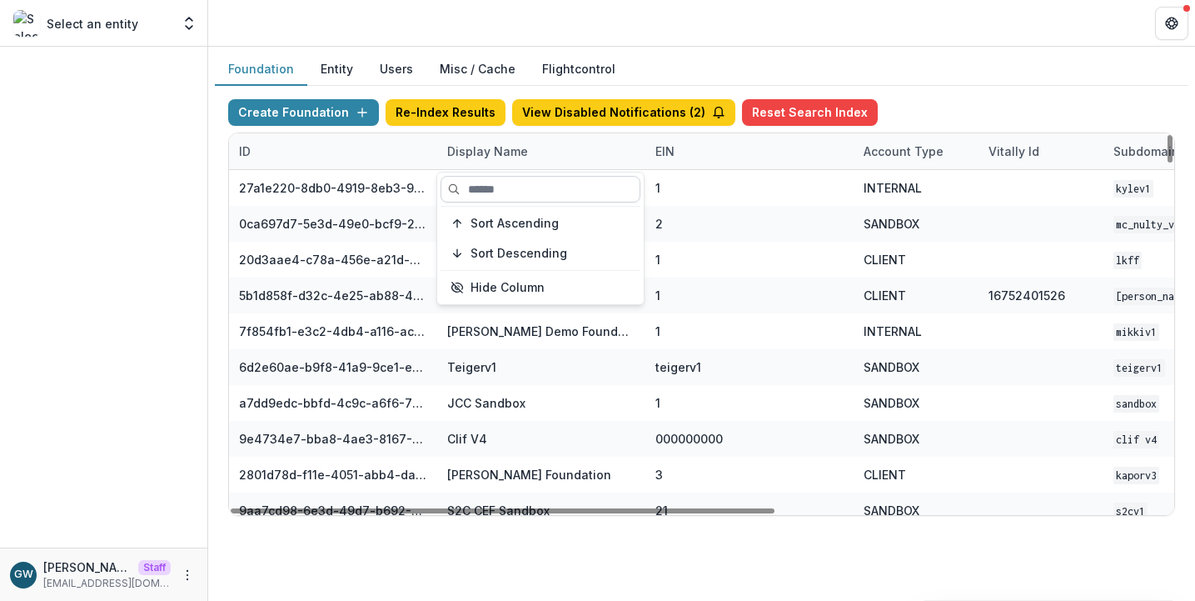
click at [498, 185] on input at bounding box center [541, 189] width 200 height 27
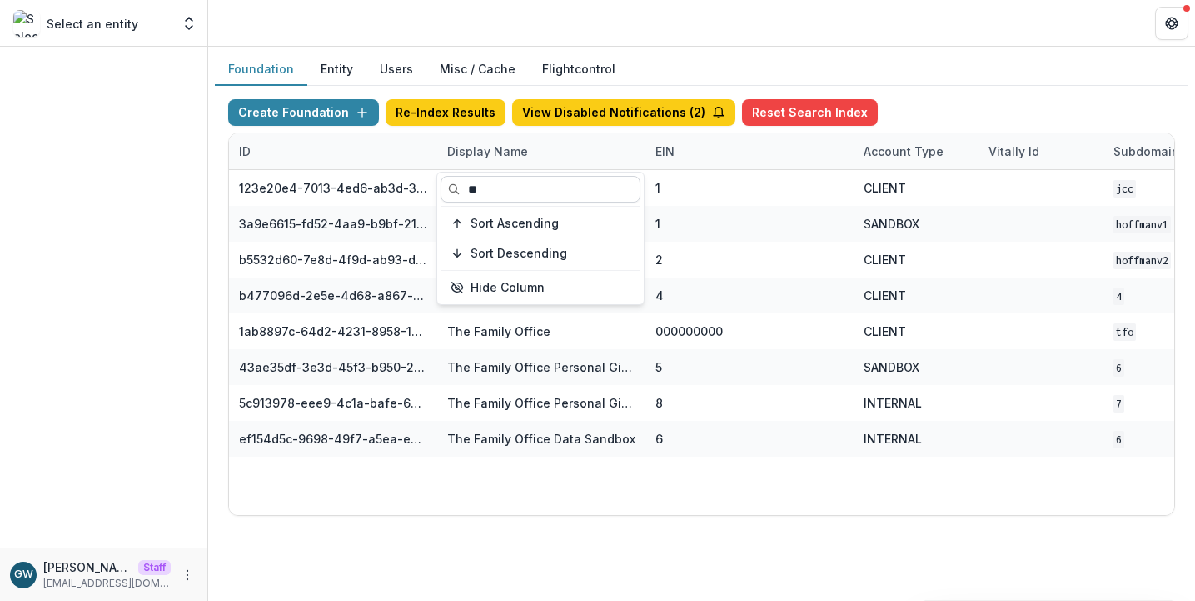
type input "*"
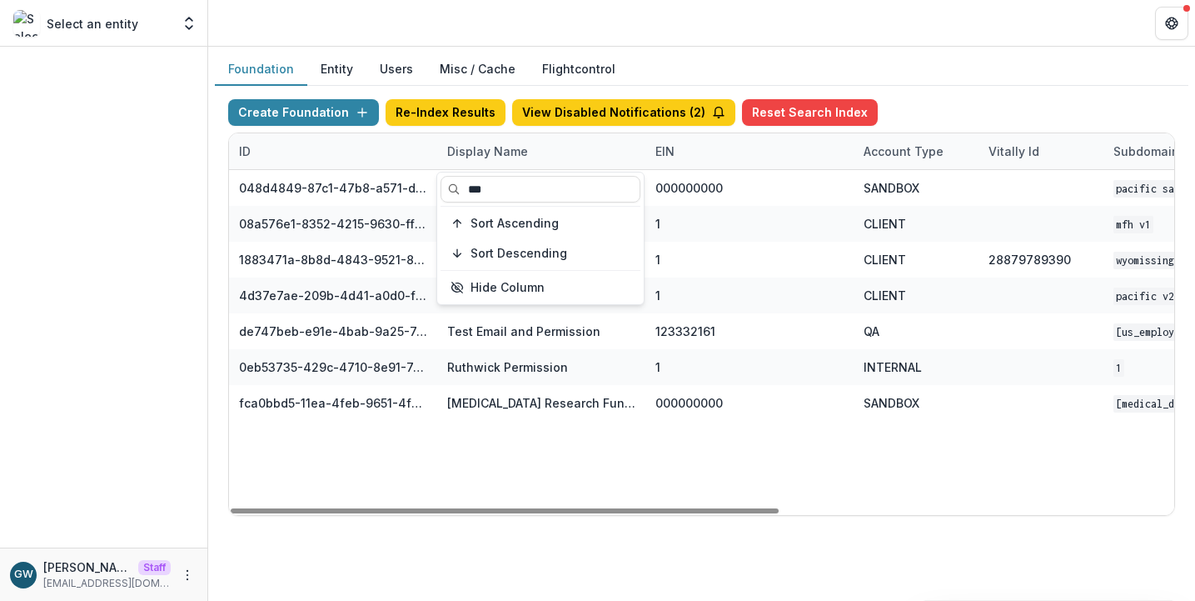
type input "***"
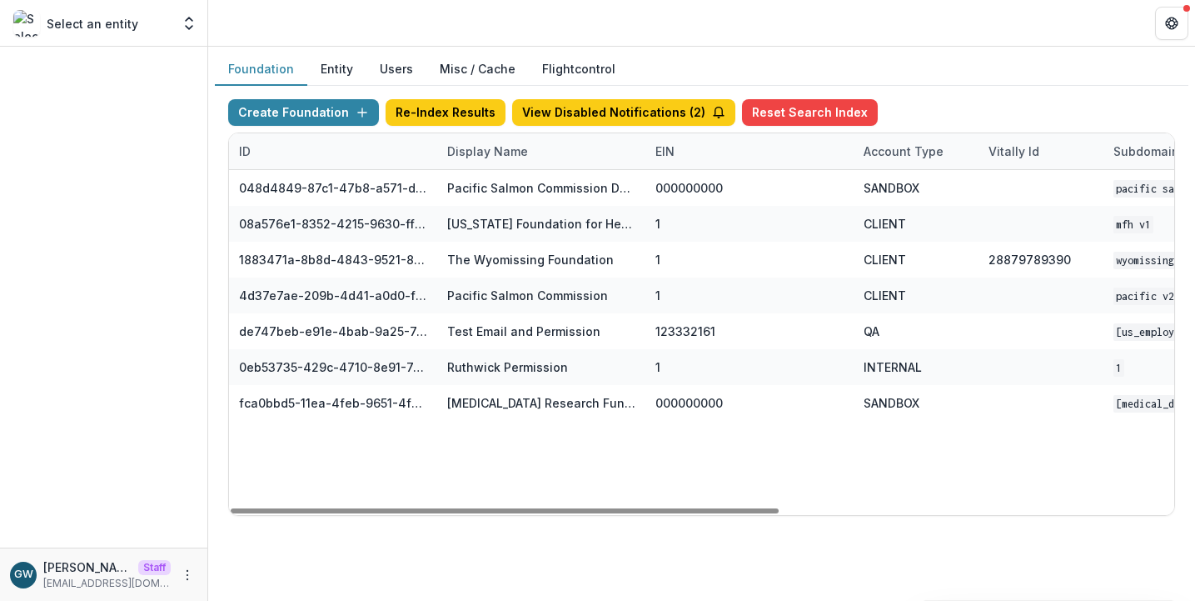
click at [924, 115] on div "Create Foundation Re-Index Results View Disabled Notifications ( 2 ) Reset Sear…" at bounding box center [701, 115] width 947 height 33
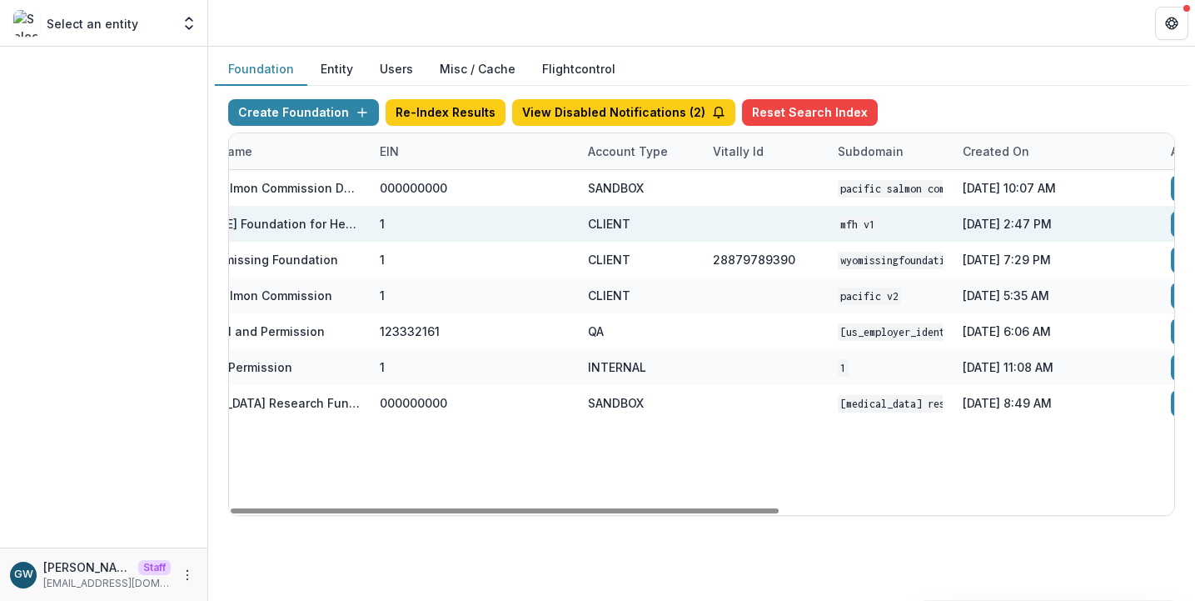
scroll to position [0, 679]
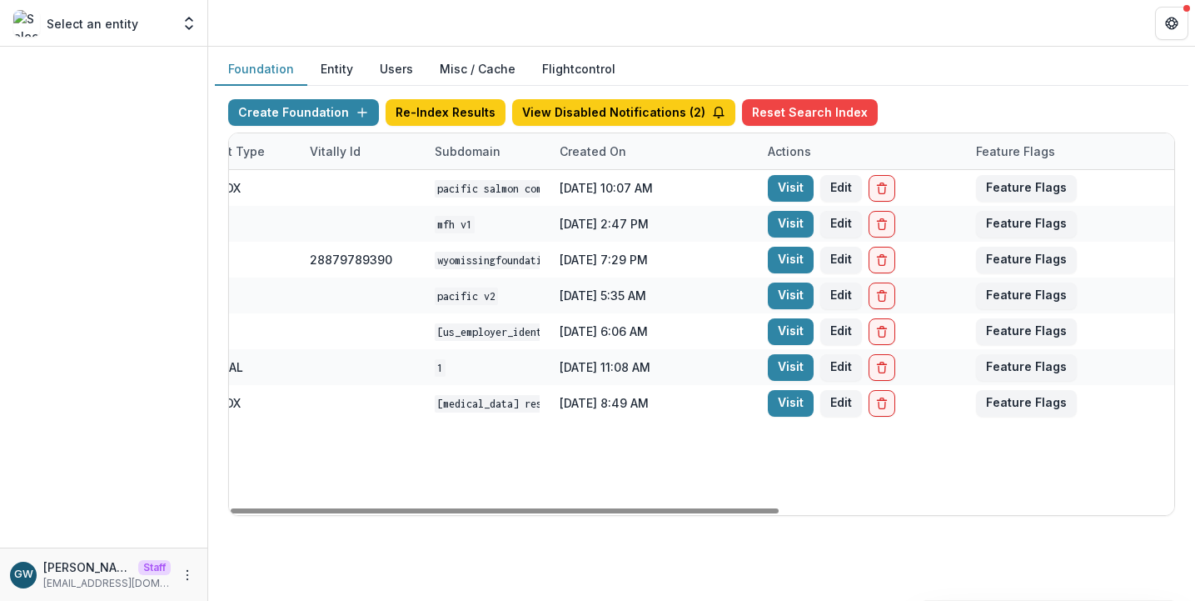
click at [800, 226] on link "Visit" at bounding box center [791, 224] width 46 height 27
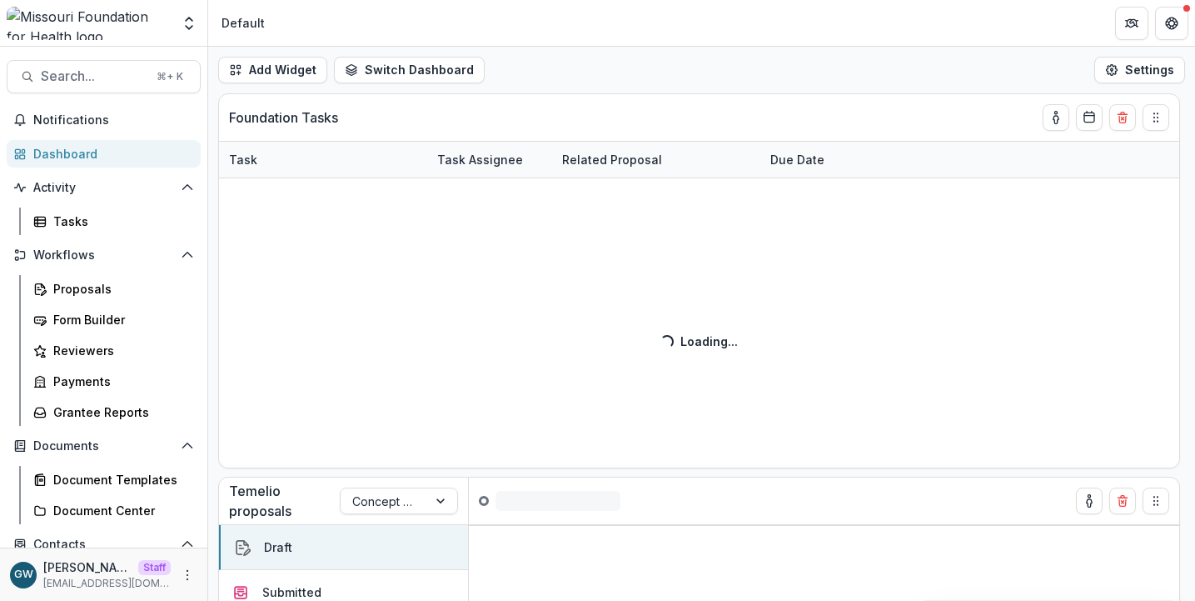
drag, startPoint x: 182, startPoint y: 19, endPoint x: 172, endPoint y: 101, distance: 82.2
click at [182, 19] on icon "Open entity switcher" at bounding box center [189, 23] width 17 height 17
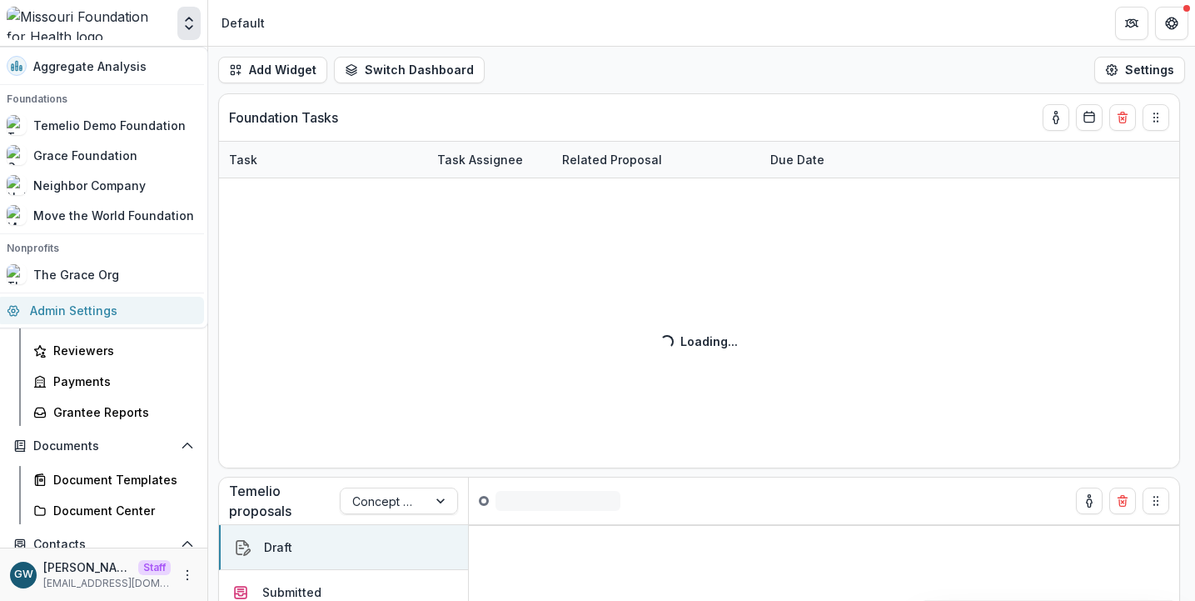
click at [67, 307] on link "Admin Settings" at bounding box center [100, 310] width 207 height 27
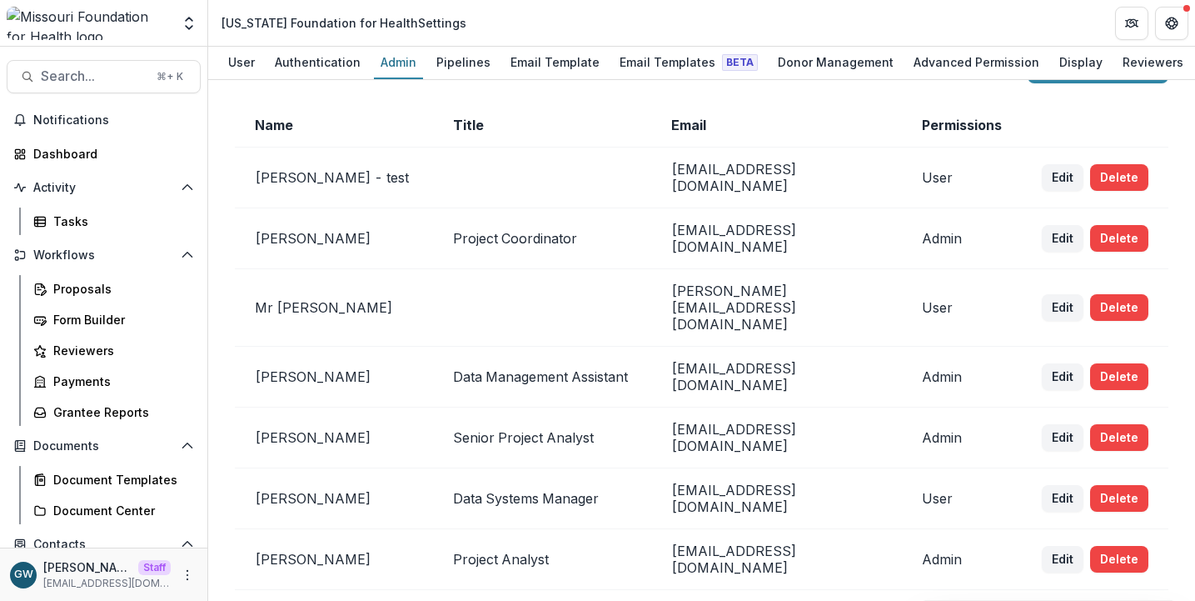
scroll to position [39, 0]
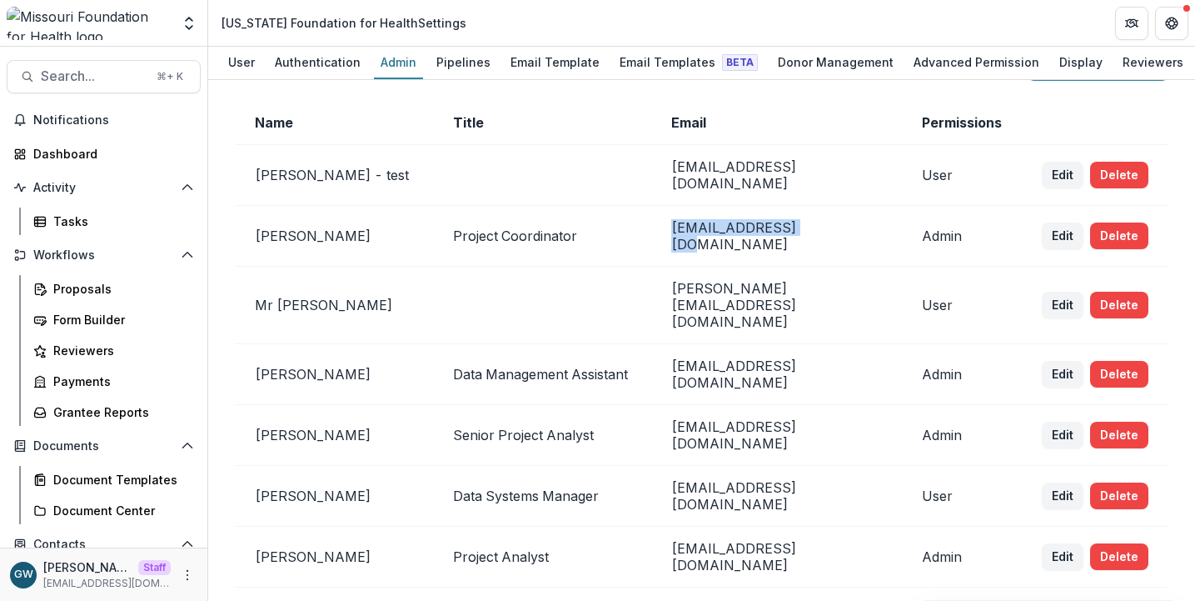
drag, startPoint x: 810, startPoint y: 249, endPoint x: 647, endPoint y: 256, distance: 162.6
click at [651, 256] on td "wrohrbach@mffh.org" at bounding box center [776, 236] width 251 height 61
copy td "wrohrbach@mffh.org"
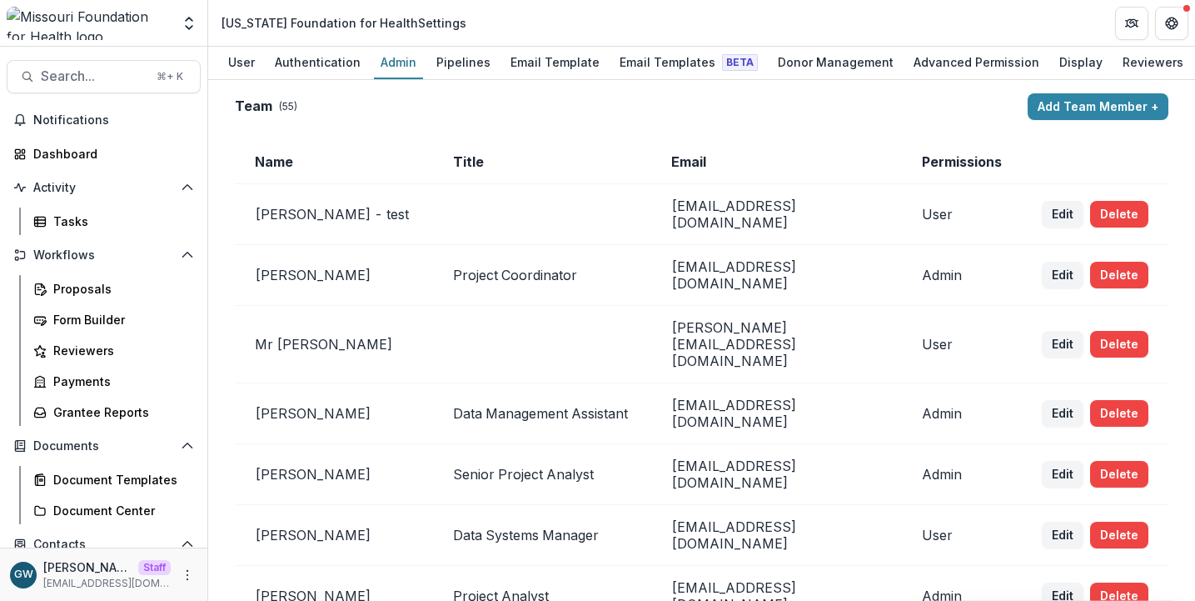
scroll to position [4713, 0]
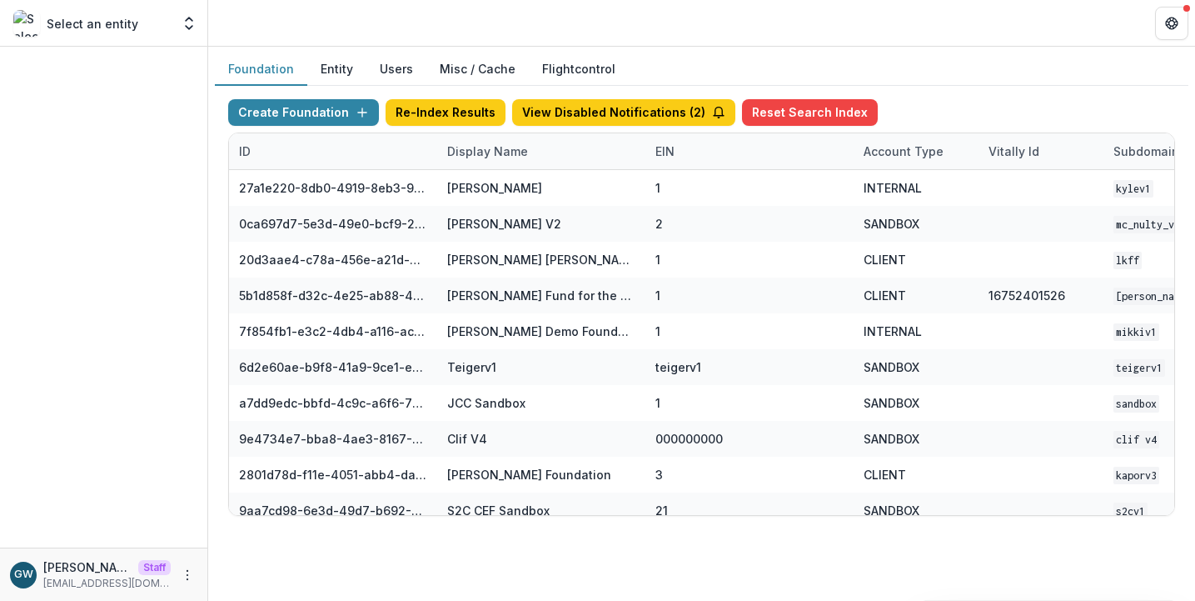
click at [383, 70] on button "Users" at bounding box center [396, 69] width 60 height 32
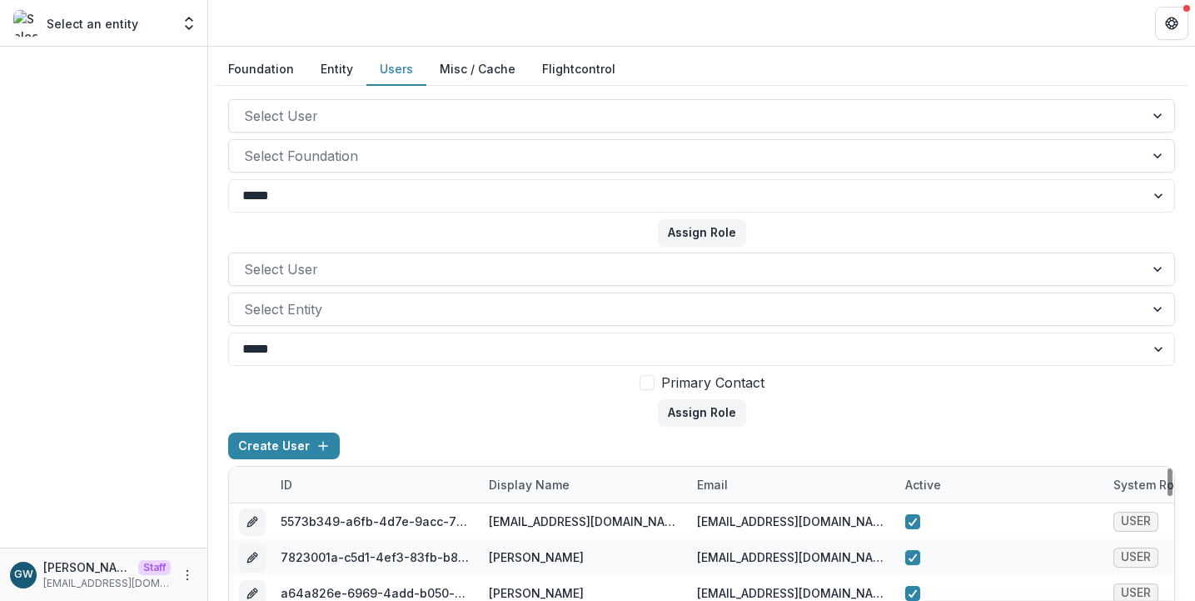
click at [546, 484] on div "Display Name" at bounding box center [529, 484] width 101 height 17
click at [561, 350] on input at bounding box center [582, 348] width 200 height 27
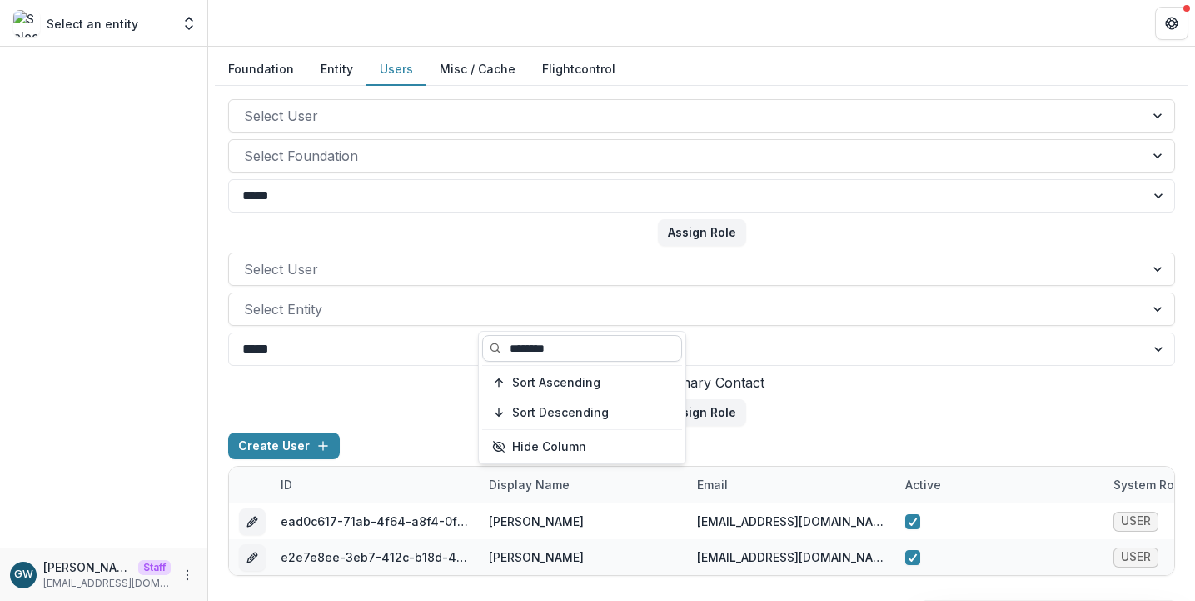
click at [550, 354] on input "********" at bounding box center [582, 348] width 200 height 27
click at [550, 353] on input "********" at bounding box center [582, 348] width 200 height 27
type input "*********"
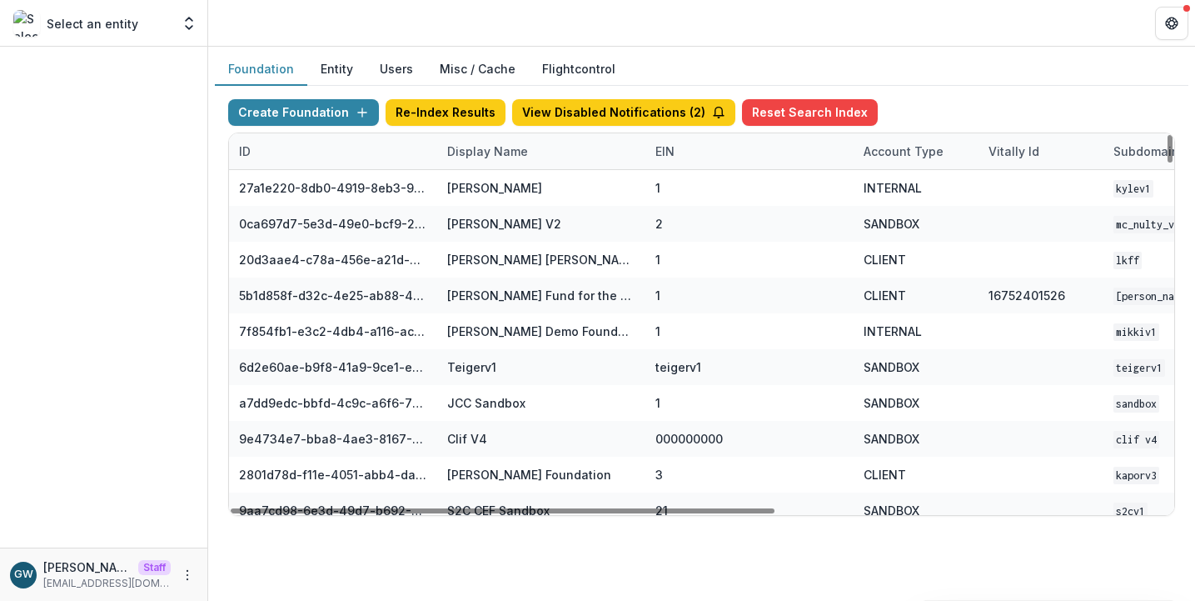
click at [477, 152] on div "Display Name" at bounding box center [487, 150] width 101 height 17
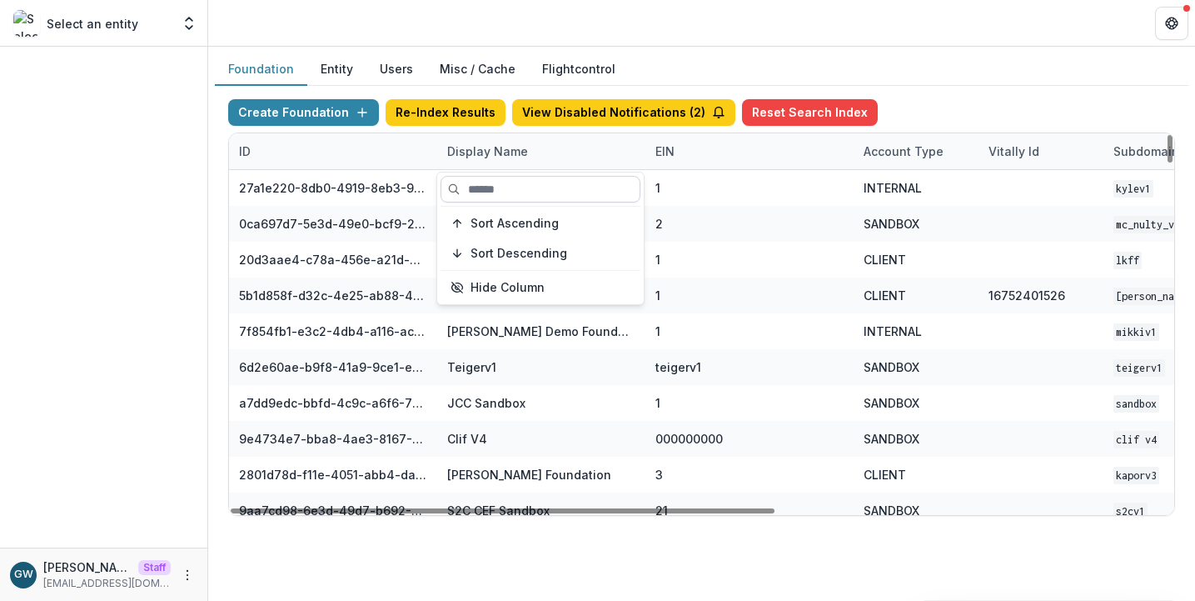
click at [478, 188] on input at bounding box center [541, 189] width 200 height 27
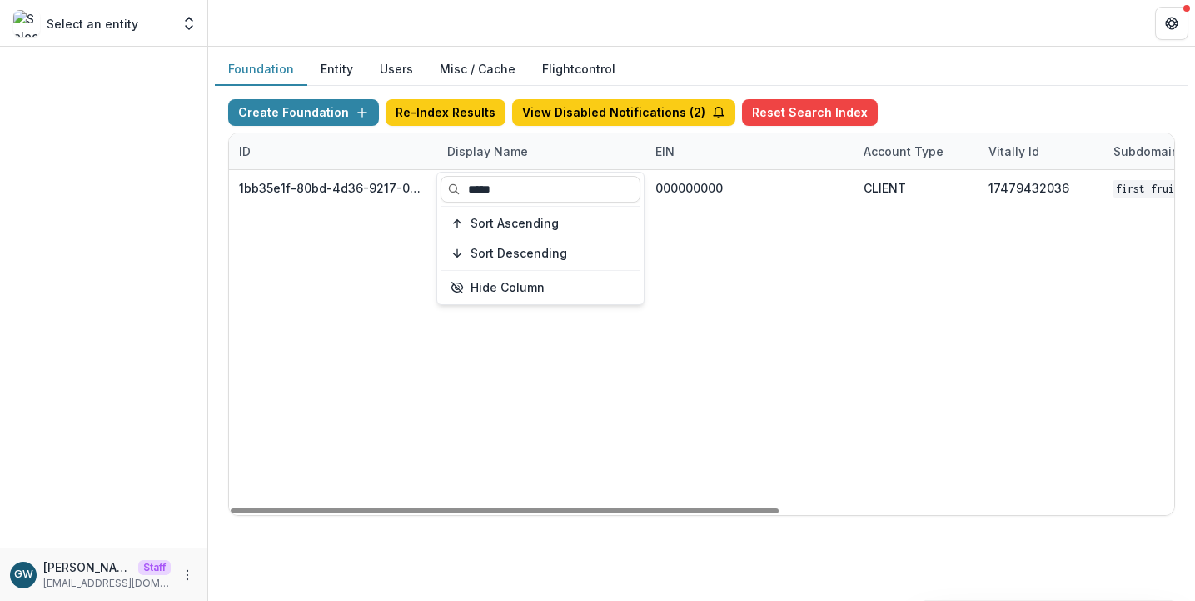
type input "*****"
click at [990, 83] on div "Foundation Entity Users Misc / Cache Flightcontrol" at bounding box center [702, 69] width 974 height 32
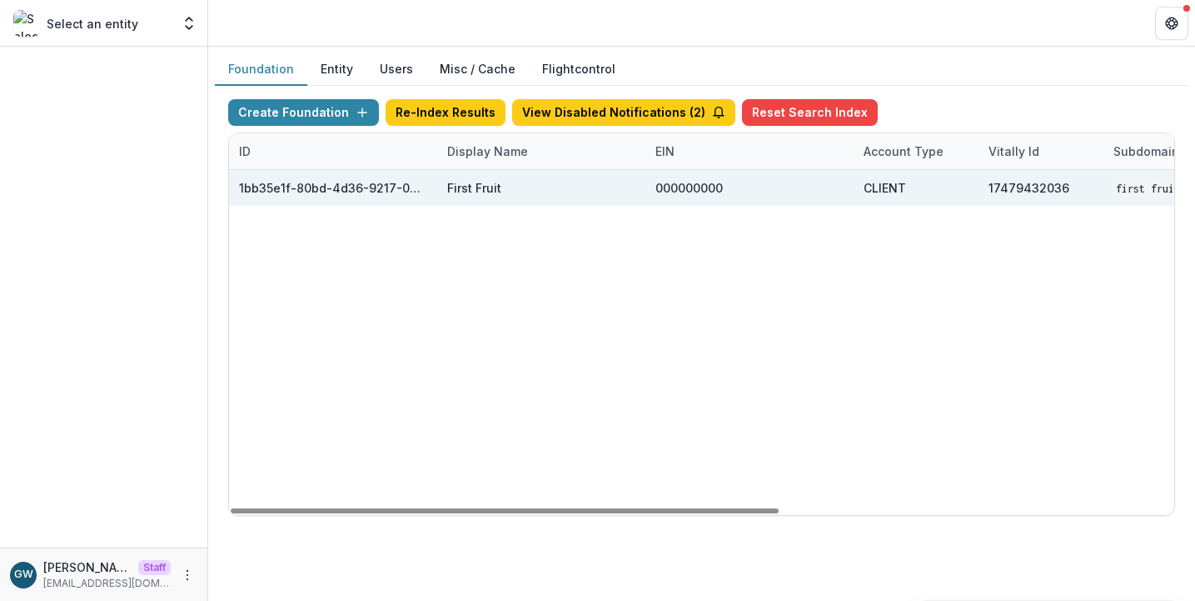
scroll to position [0, 679]
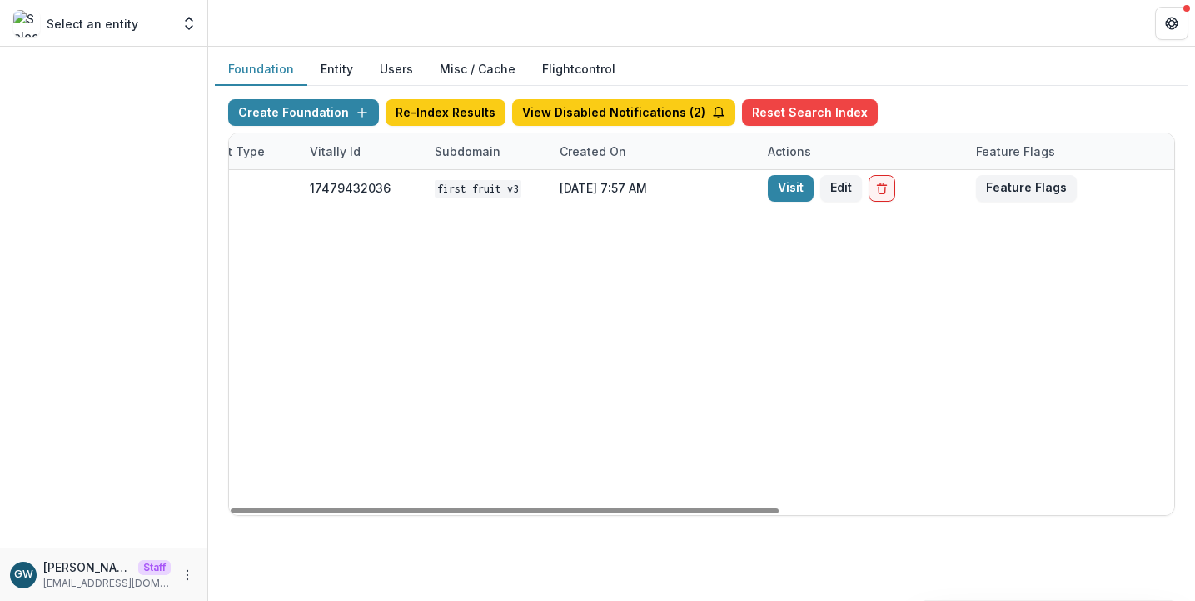
click at [776, 188] on link "Visit" at bounding box center [791, 188] width 46 height 27
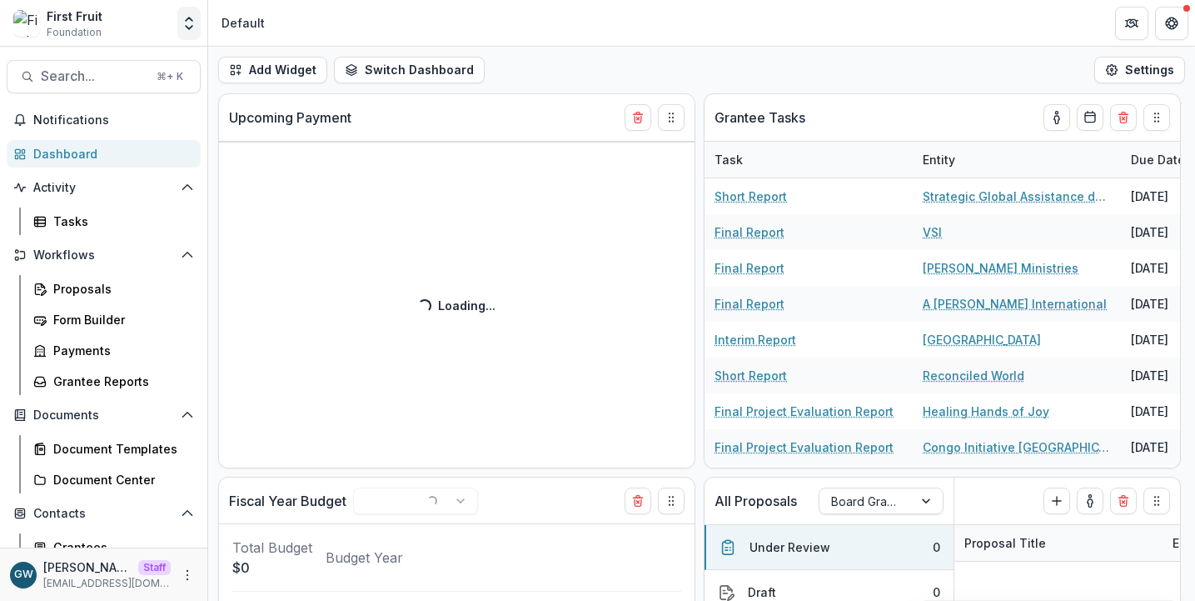
click at [182, 27] on icon "Open entity switcher" at bounding box center [189, 23] width 17 height 17
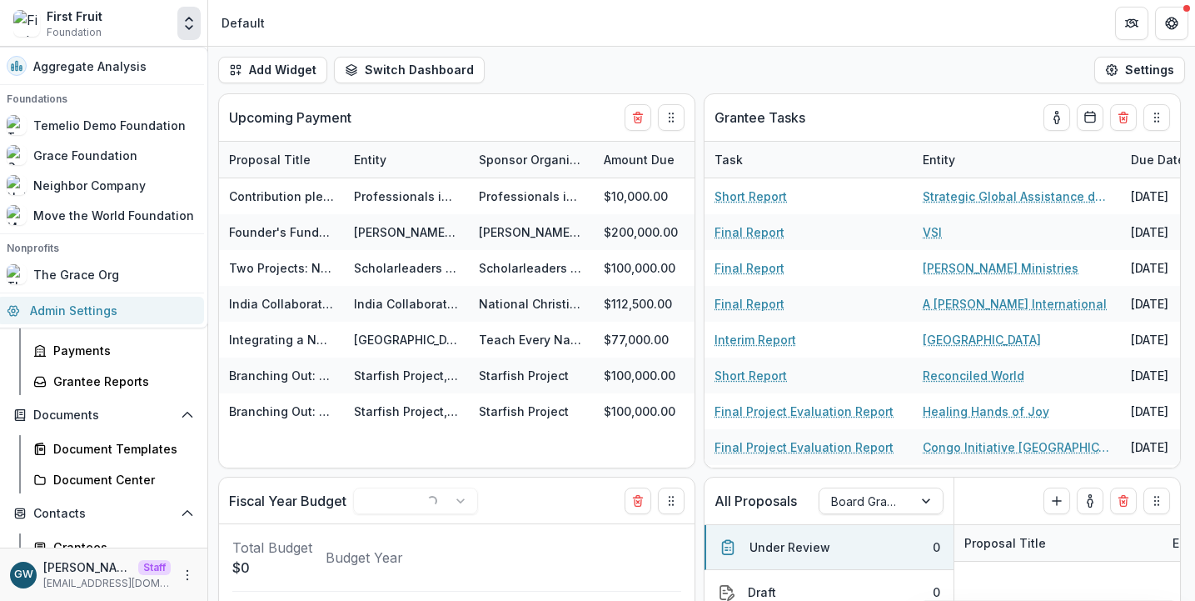
click at [93, 310] on link "Admin Settings" at bounding box center [100, 310] width 207 height 27
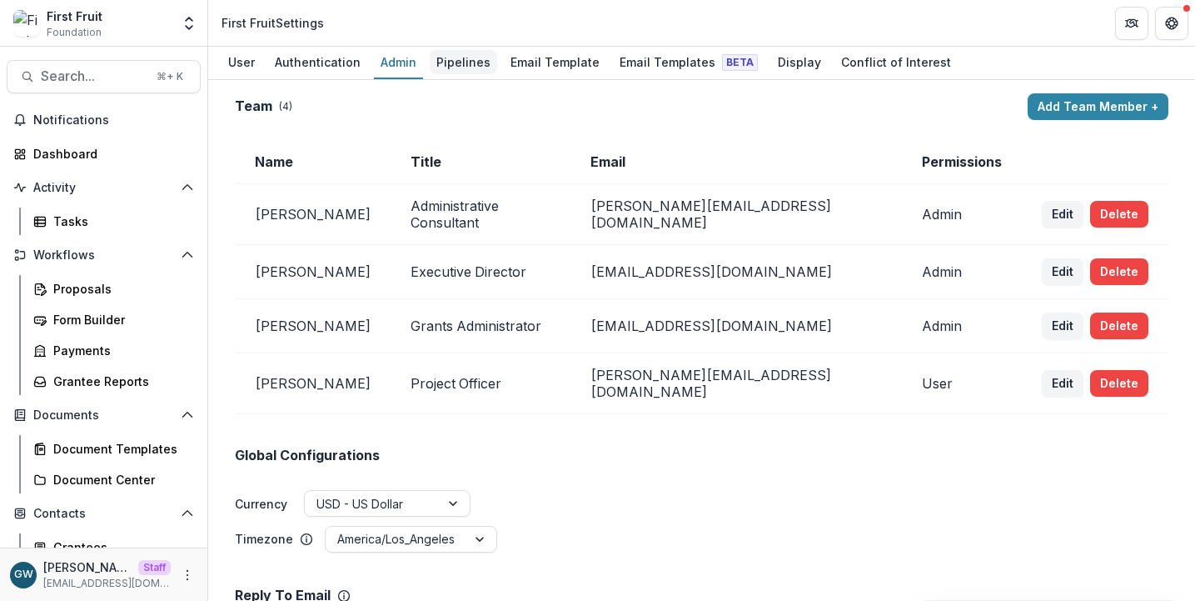
click at [458, 62] on div "Pipelines" at bounding box center [463, 62] width 67 height 24
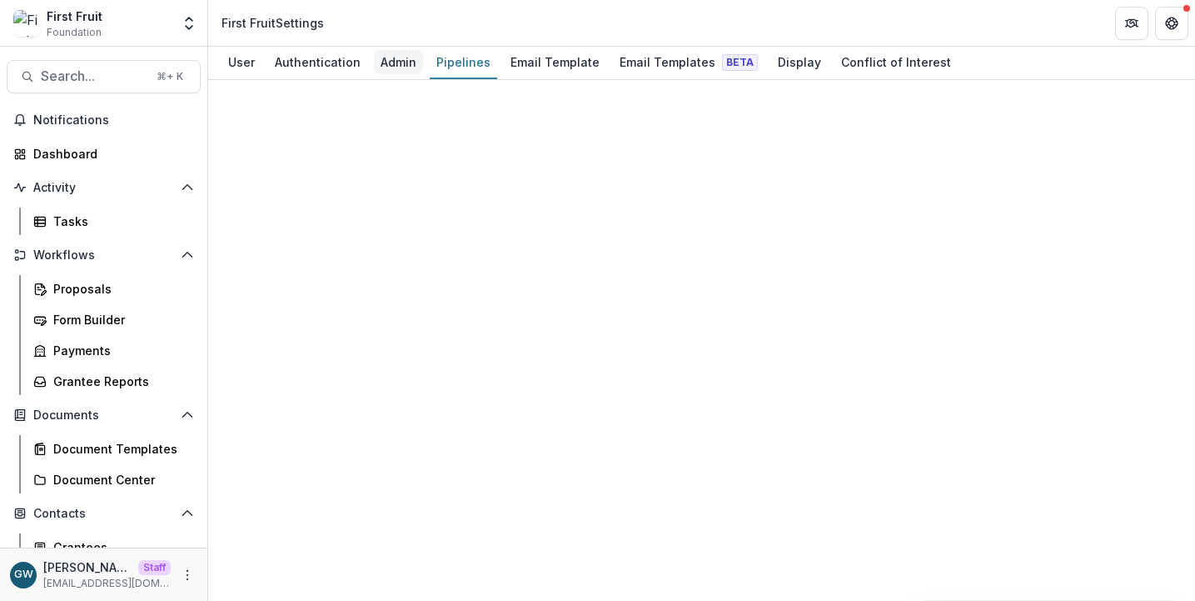
click at [386, 65] on div "Admin" at bounding box center [398, 62] width 49 height 24
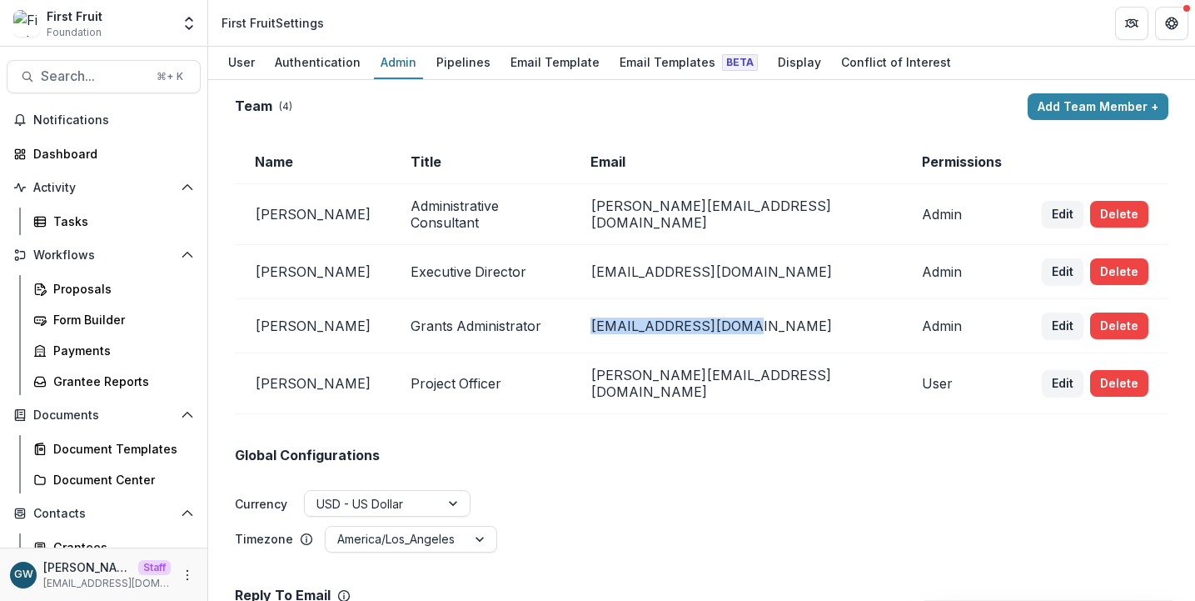
drag, startPoint x: 714, startPoint y: 322, endPoint x: 631, endPoint y: 323, distance: 83.3
click at [631, 323] on tr "Sofia Njoroge Grants Administrator sofia@firstfruit.org Admin Edit Delete" at bounding box center [702, 326] width 934 height 54
copy tr "sofia@firstfruit.org"
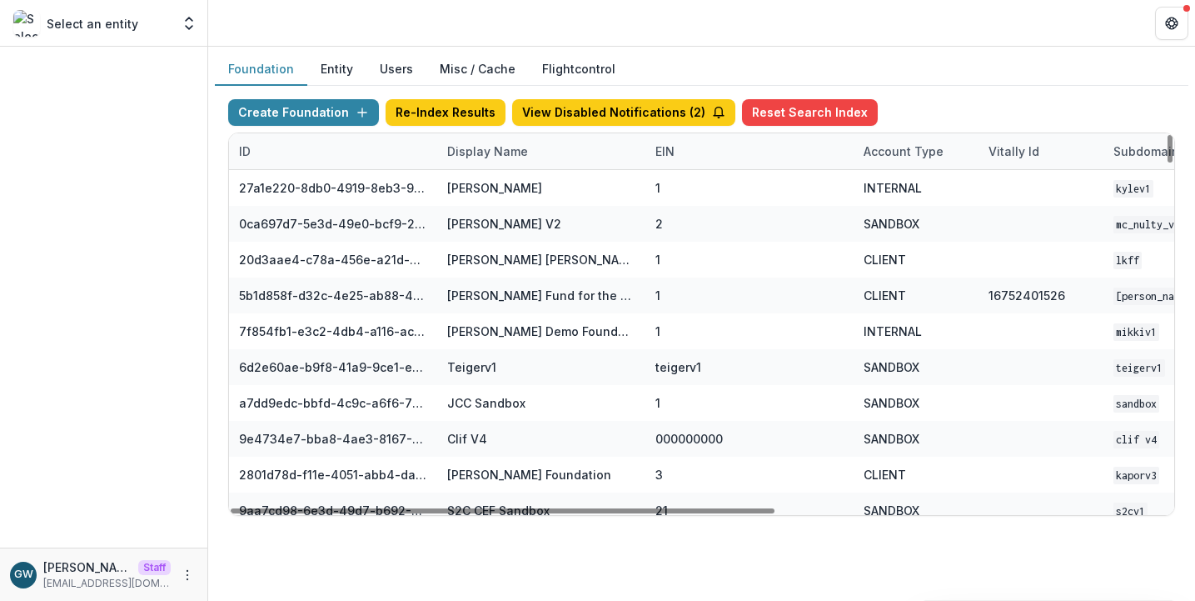
click at [501, 154] on div "Display Name" at bounding box center [487, 150] width 101 height 17
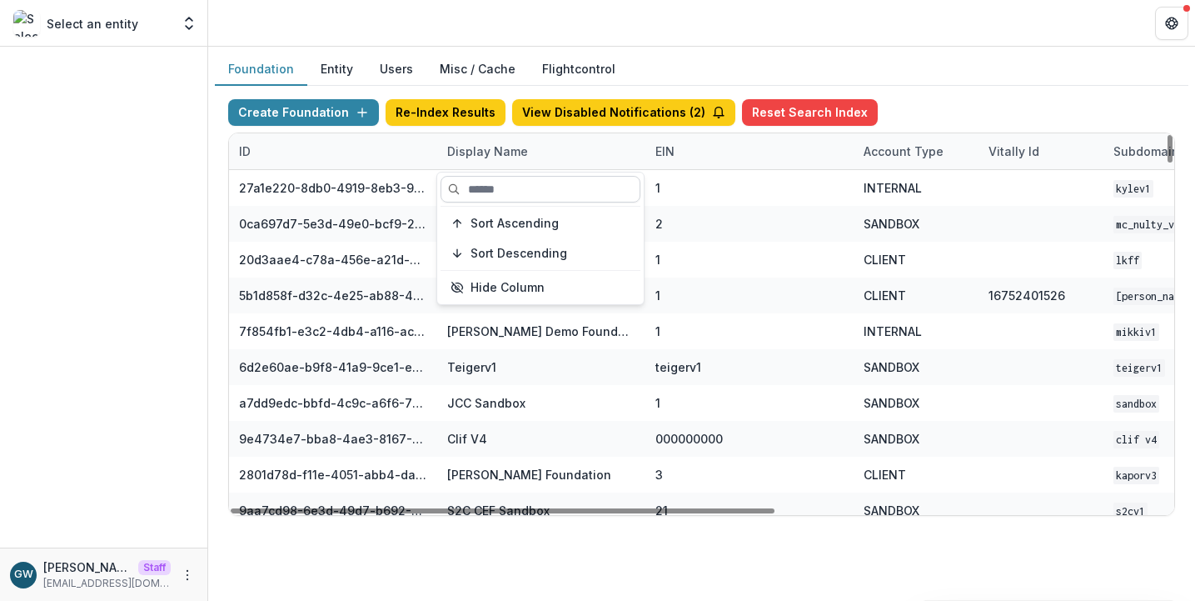
click at [501, 188] on input at bounding box center [541, 189] width 200 height 27
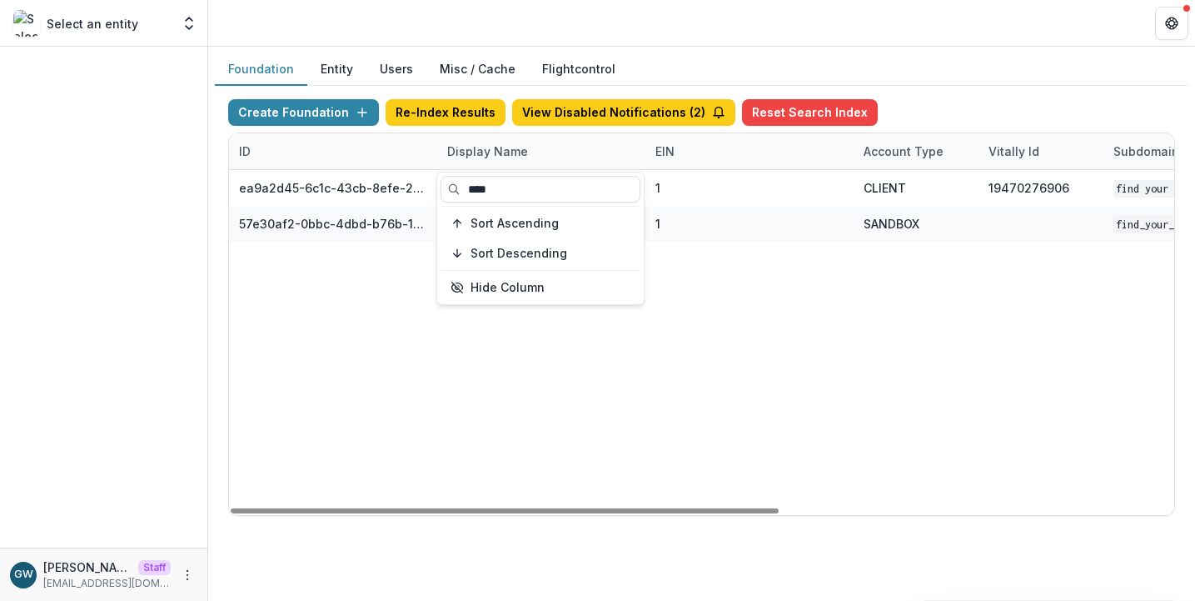
type input "****"
click at [997, 77] on div "Foundation Entity Users Misc / Cache Flightcontrol" at bounding box center [702, 69] width 974 height 32
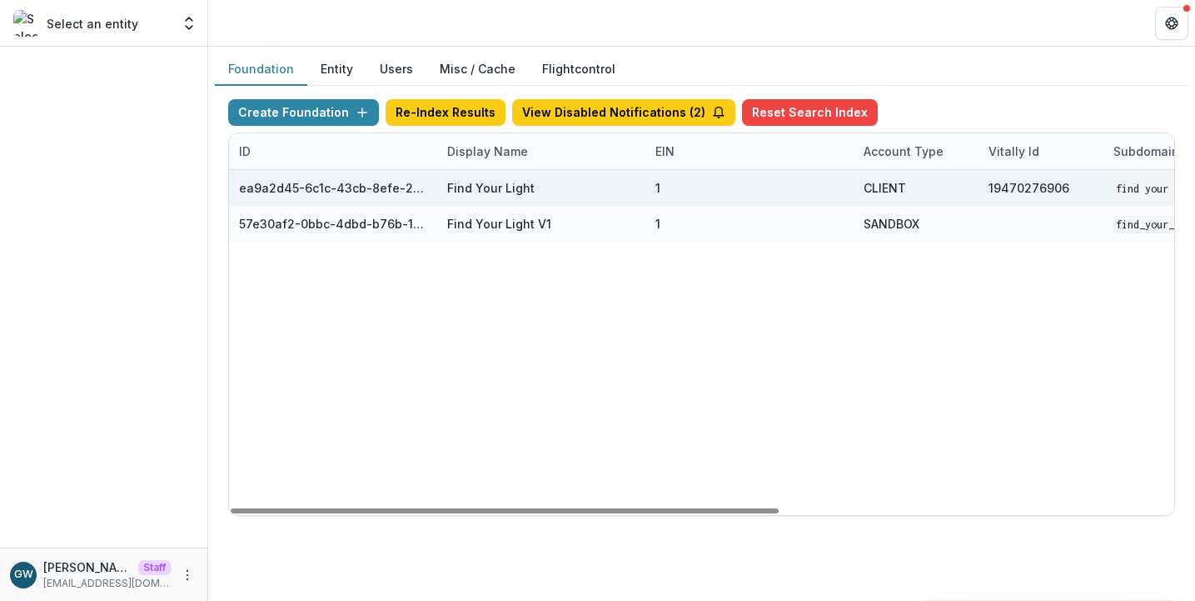
scroll to position [0, 679]
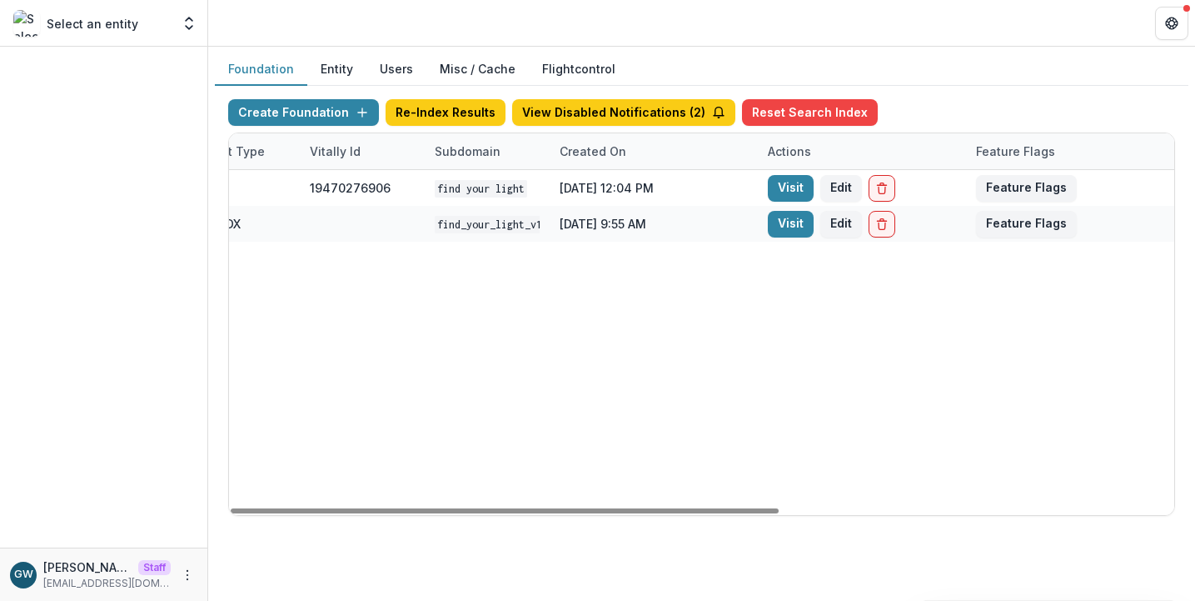
click at [787, 184] on link "Visit" at bounding box center [791, 188] width 46 height 27
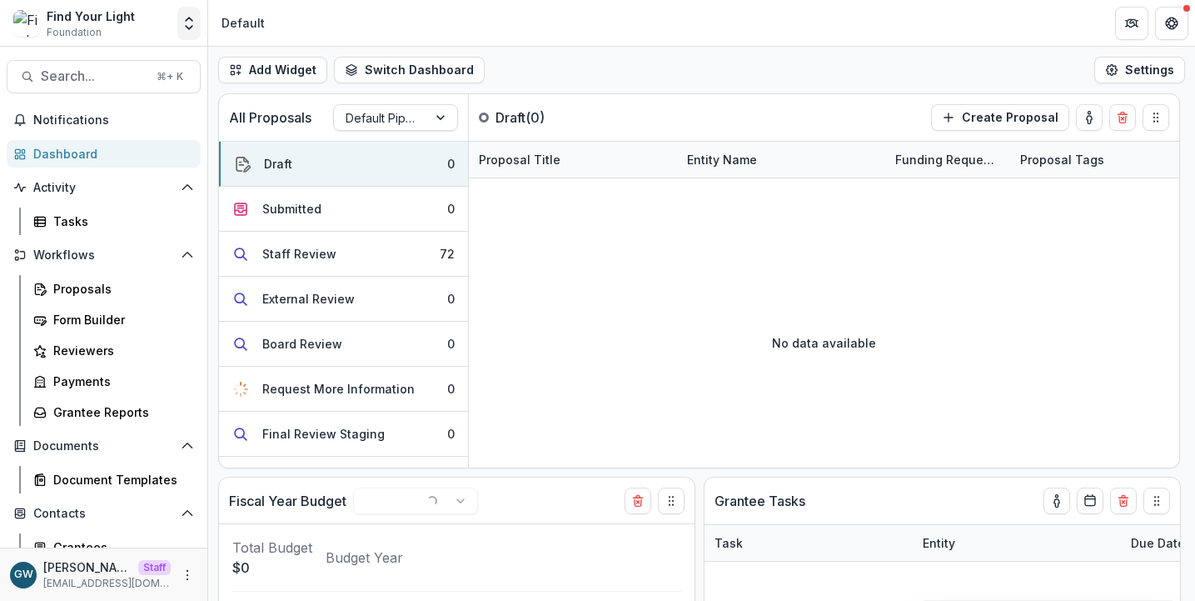
click at [191, 26] on icon "Open entity switcher" at bounding box center [189, 23] width 17 height 17
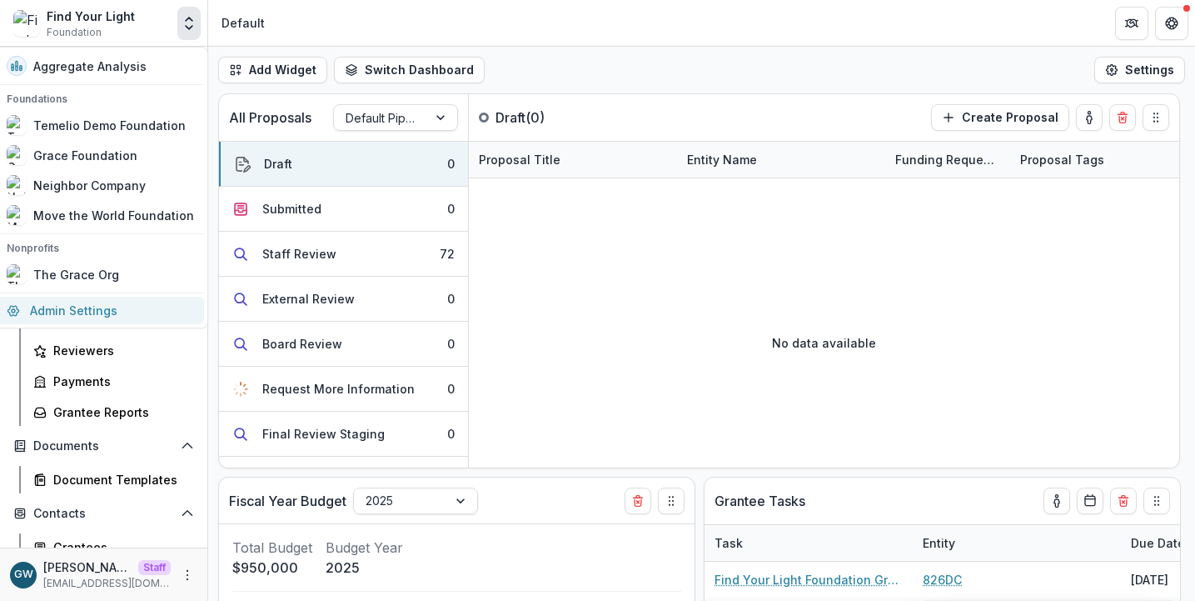
click at [76, 313] on link "Admin Settings" at bounding box center [100, 310] width 207 height 27
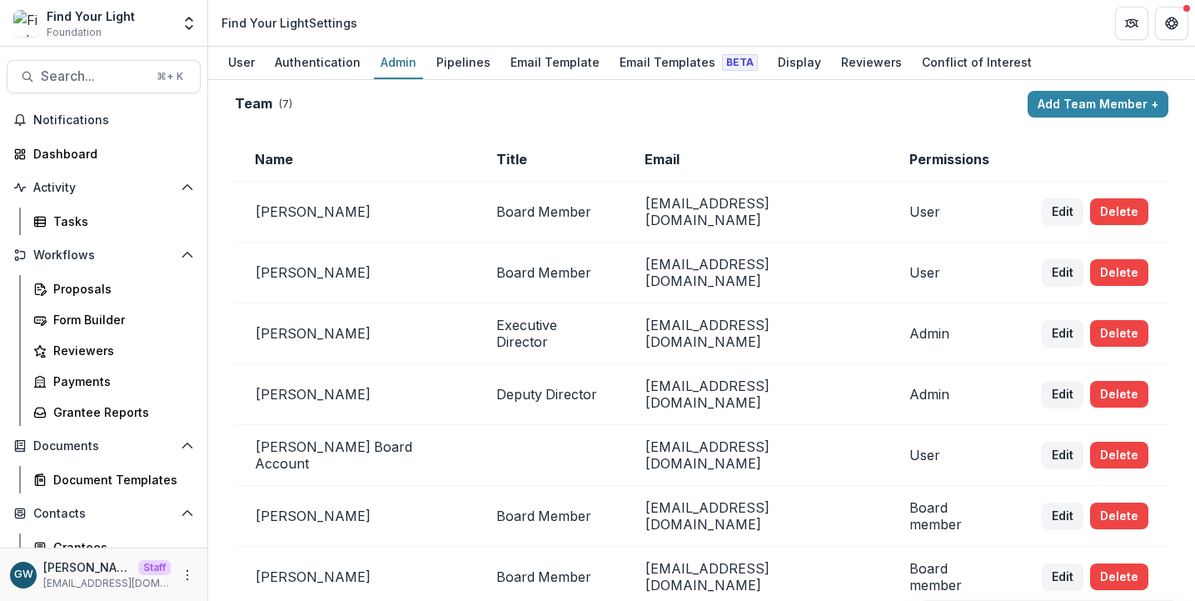
scroll to position [3, 0]
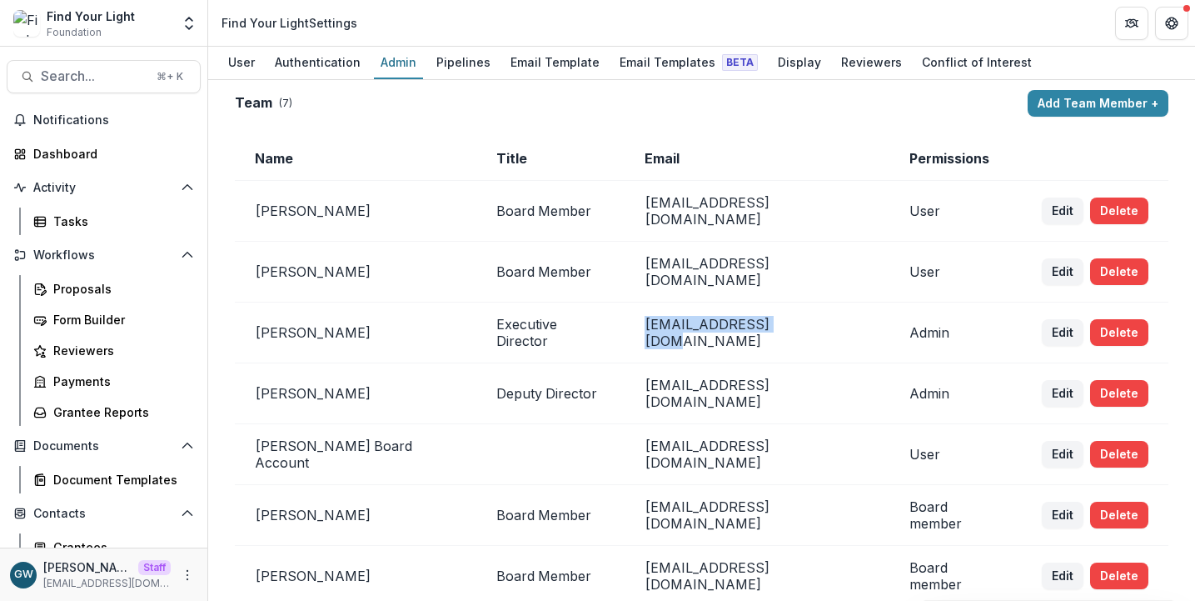
drag, startPoint x: 771, startPoint y: 320, endPoint x: 632, endPoint y: 321, distance: 139.1
click at [632, 321] on td "[EMAIL_ADDRESS][DOMAIN_NAME]" at bounding box center [758, 332] width 266 height 61
copy td "[EMAIL_ADDRESS][DOMAIN_NAME]"
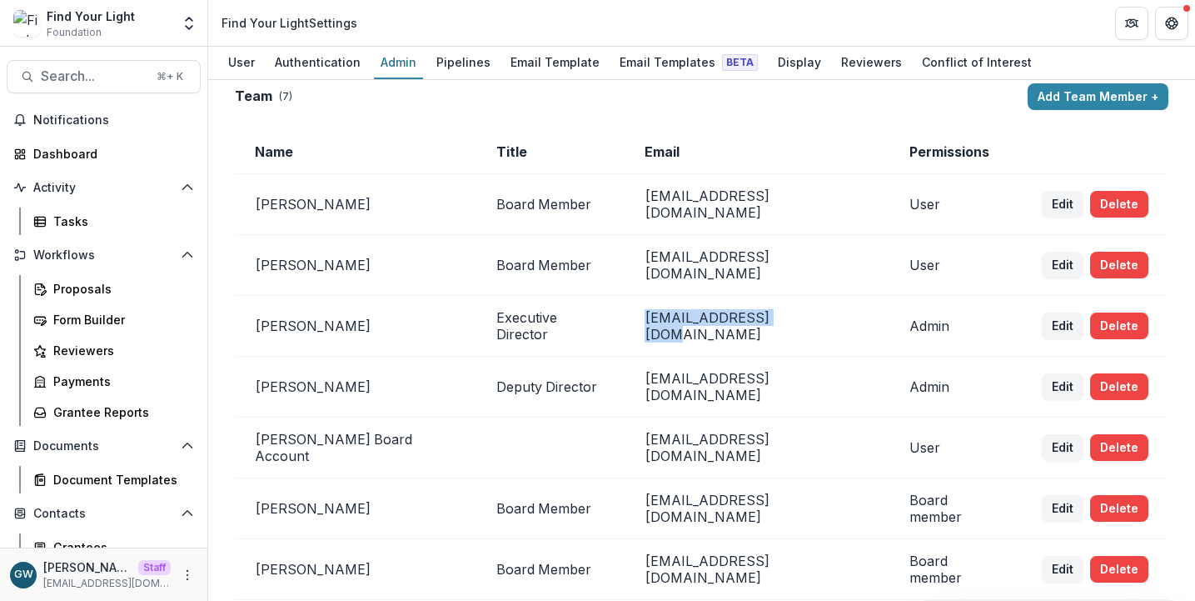
scroll to position [13, 0]
